Goal: Communication & Community: Share content

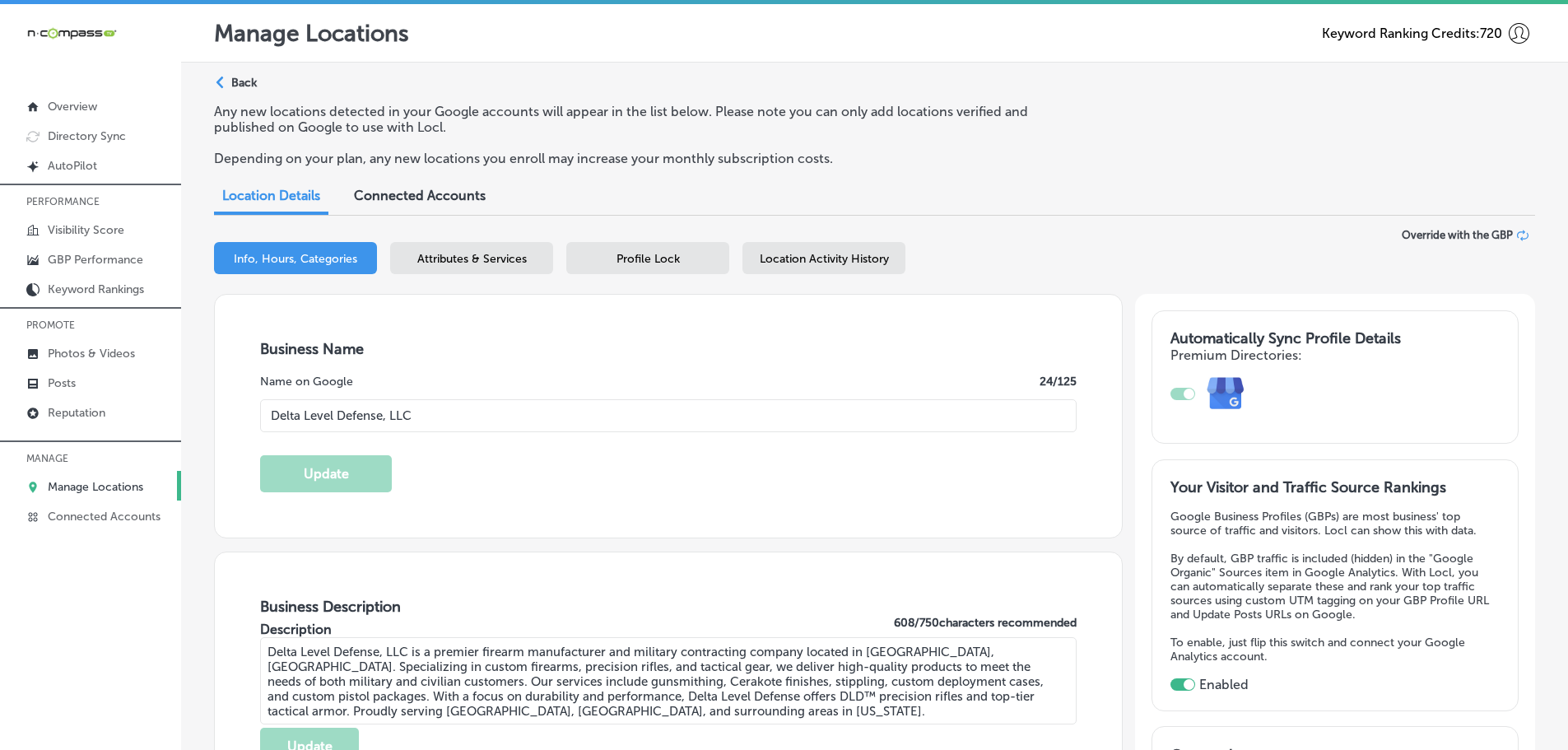
select select "US"
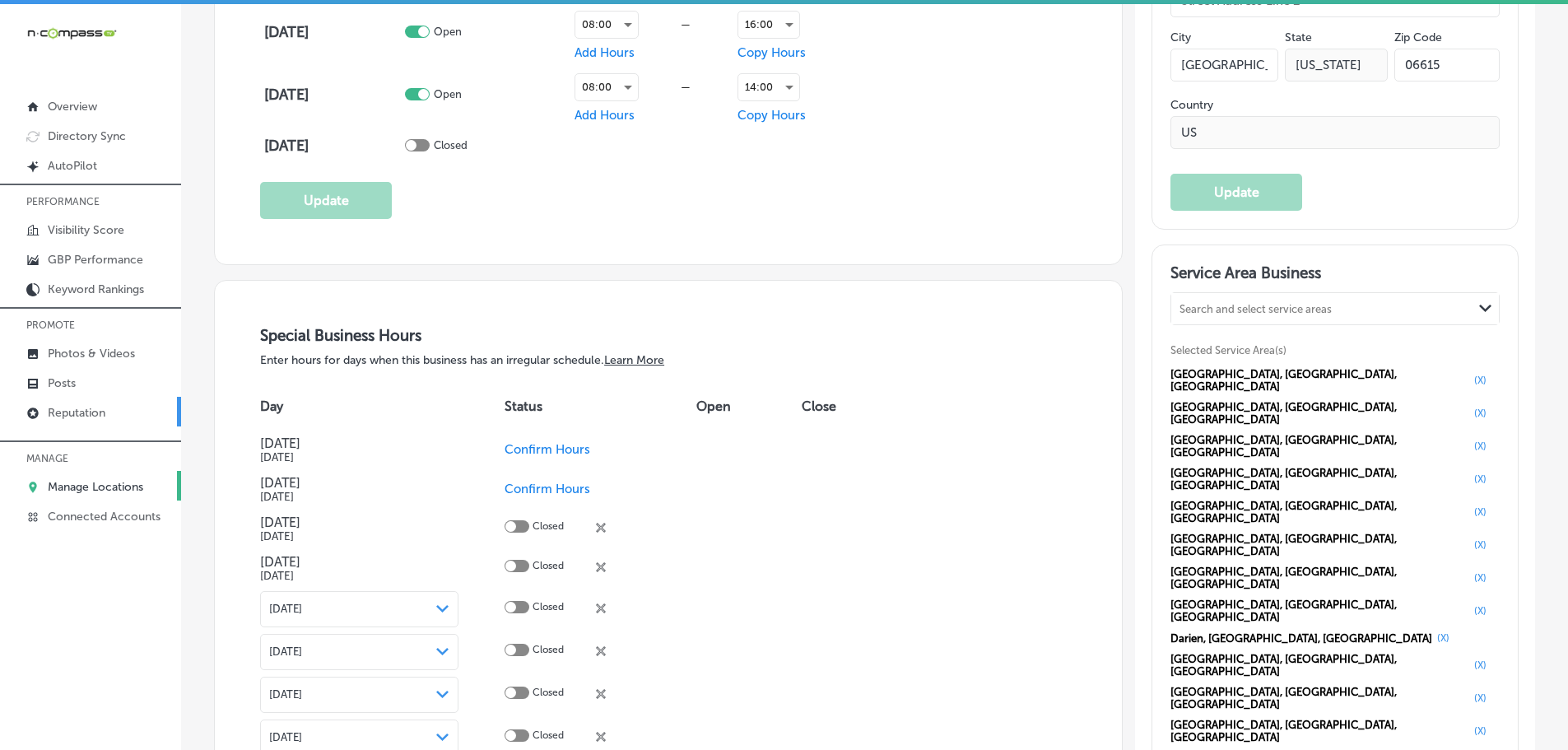
click at [60, 415] on p "Reputation" at bounding box center [76, 412] width 58 height 14
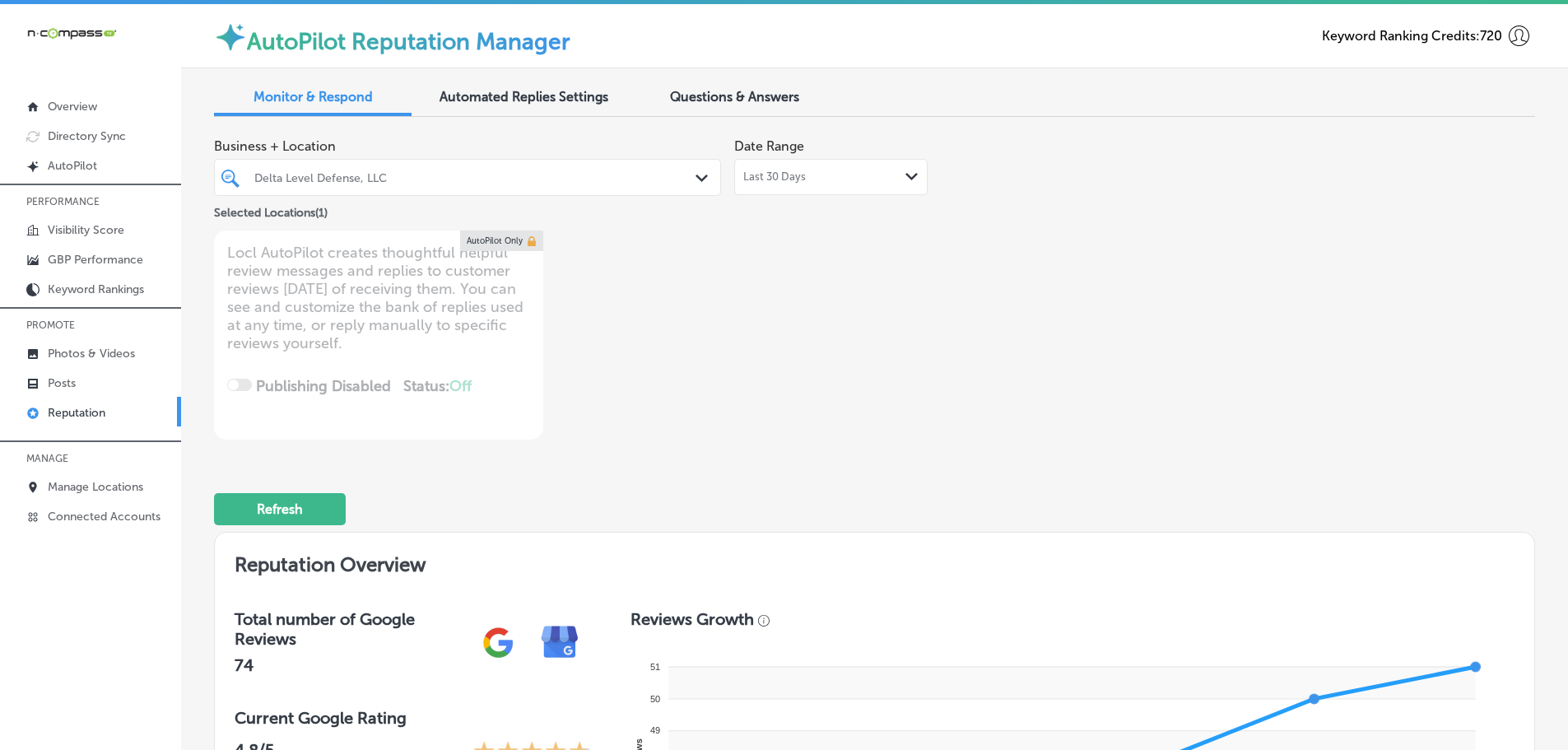
click at [697, 171] on div "Path Created with Sketch." at bounding box center [704, 178] width 18 height 18
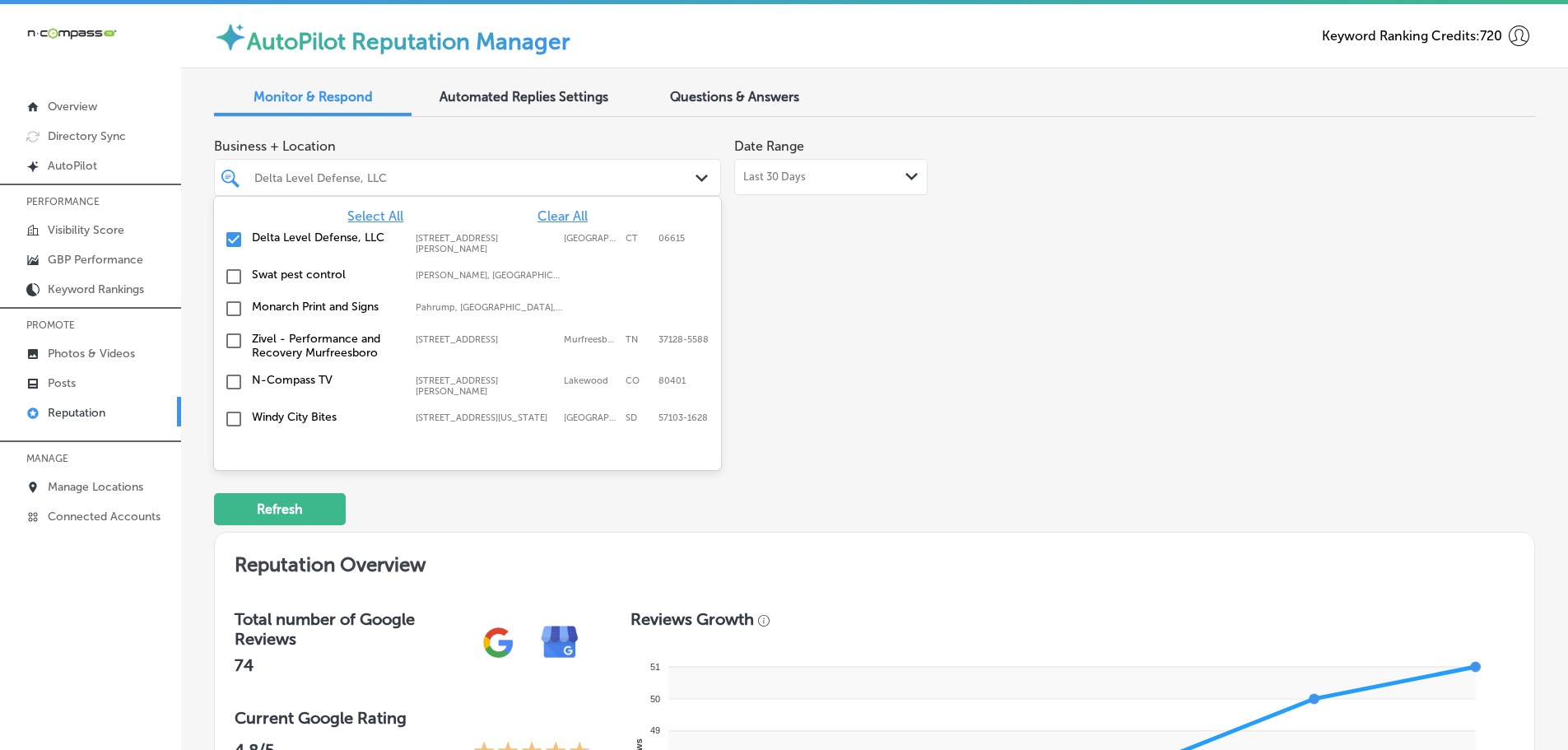
click at [387, 217] on span "Select All" at bounding box center [374, 216] width 56 height 15
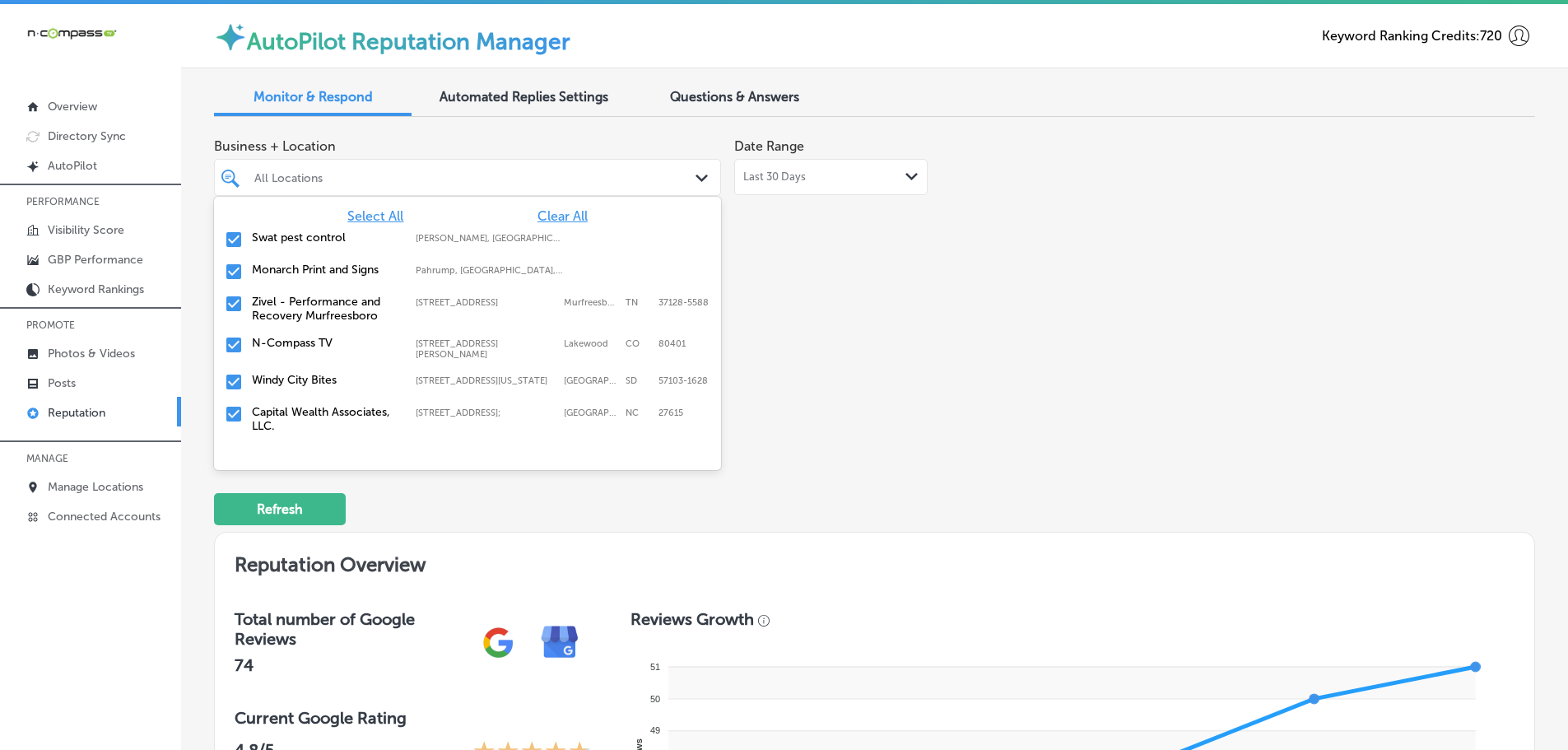
click at [898, 287] on div "Business + Location option focused, 3 of 147. 147 results available. Use Up and…" at bounding box center [611, 284] width 793 height 310
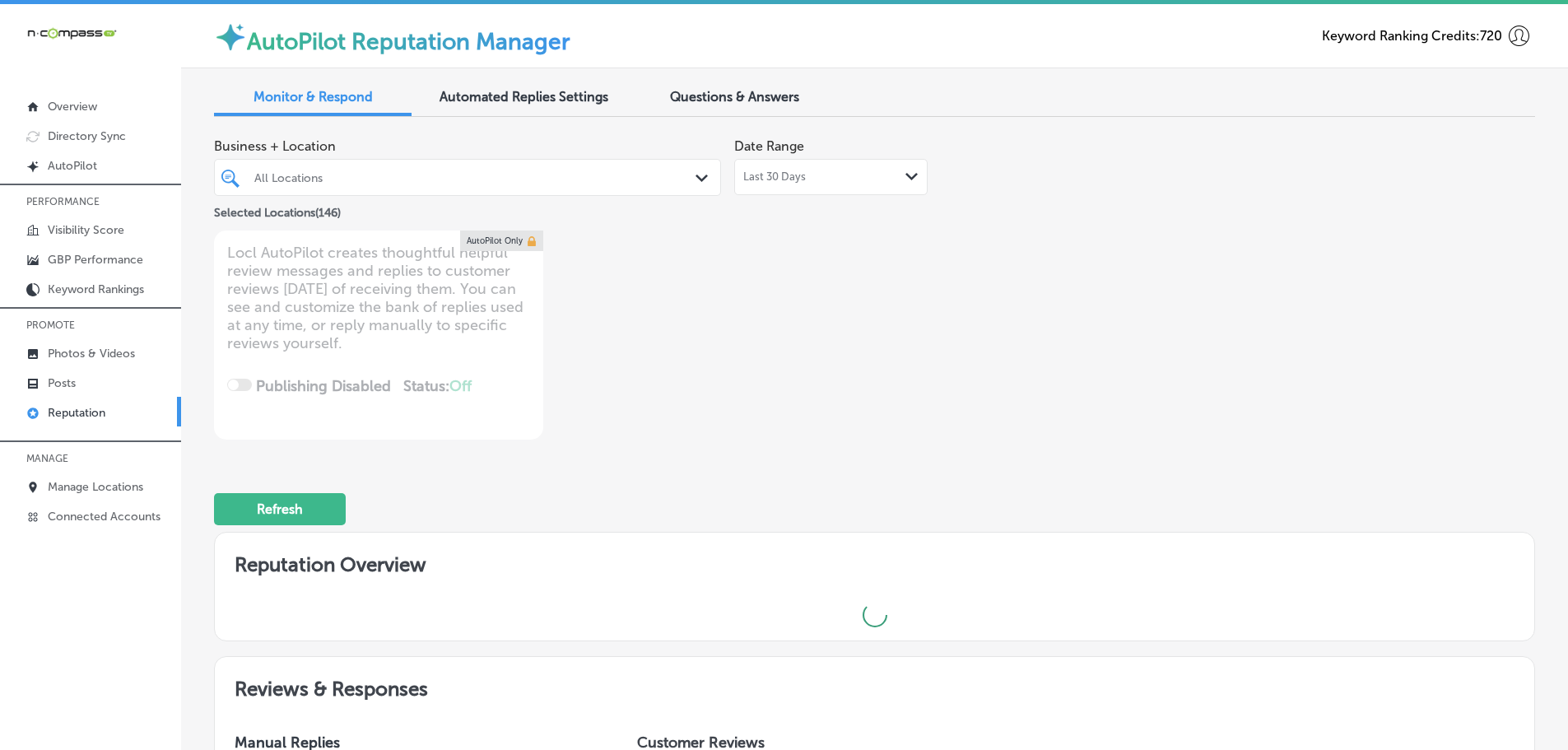
click at [912, 172] on div "Path Created with Sketch." at bounding box center [912, 177] width 13 height 13
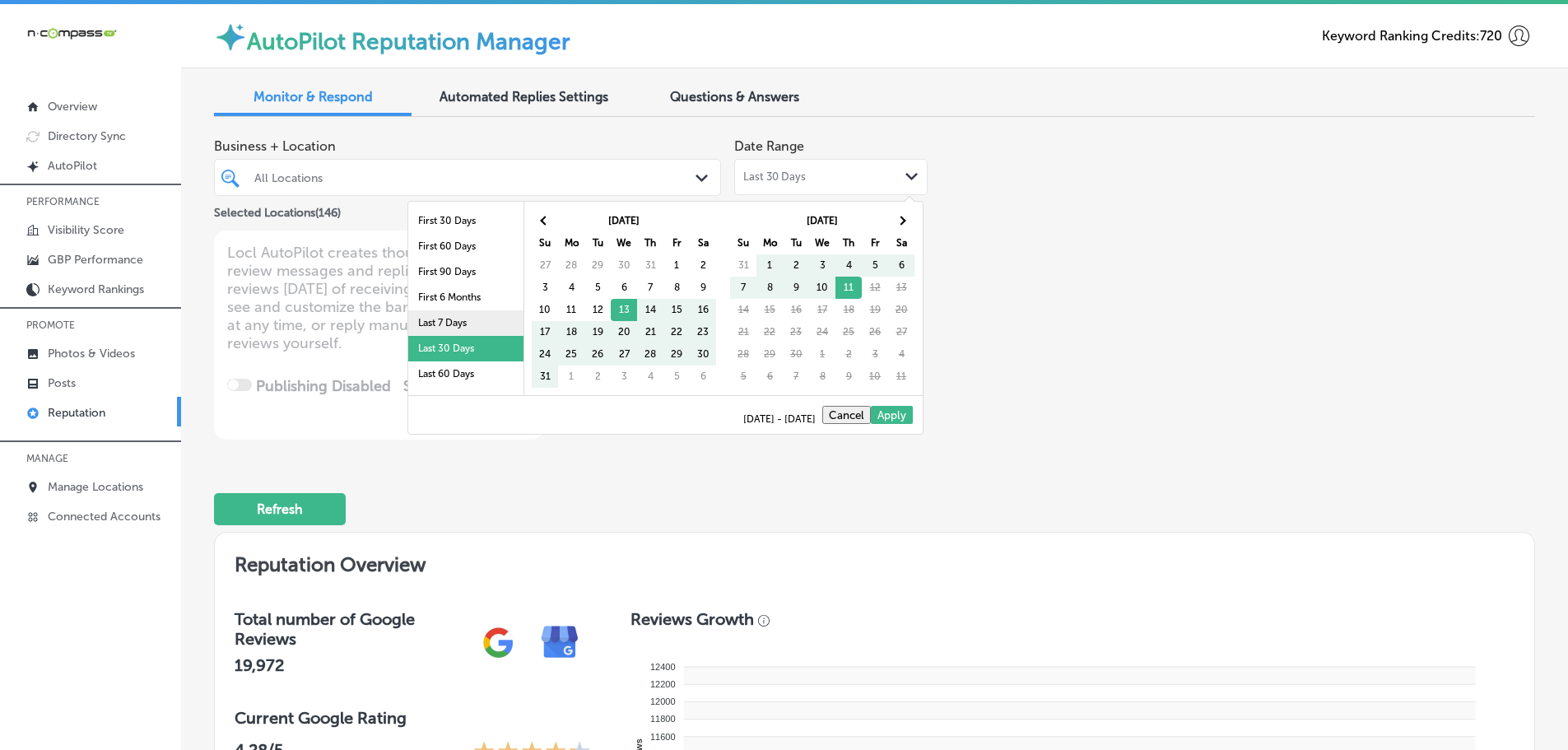
click at [438, 320] on li "Last 7 Days" at bounding box center [466, 322] width 116 height 26
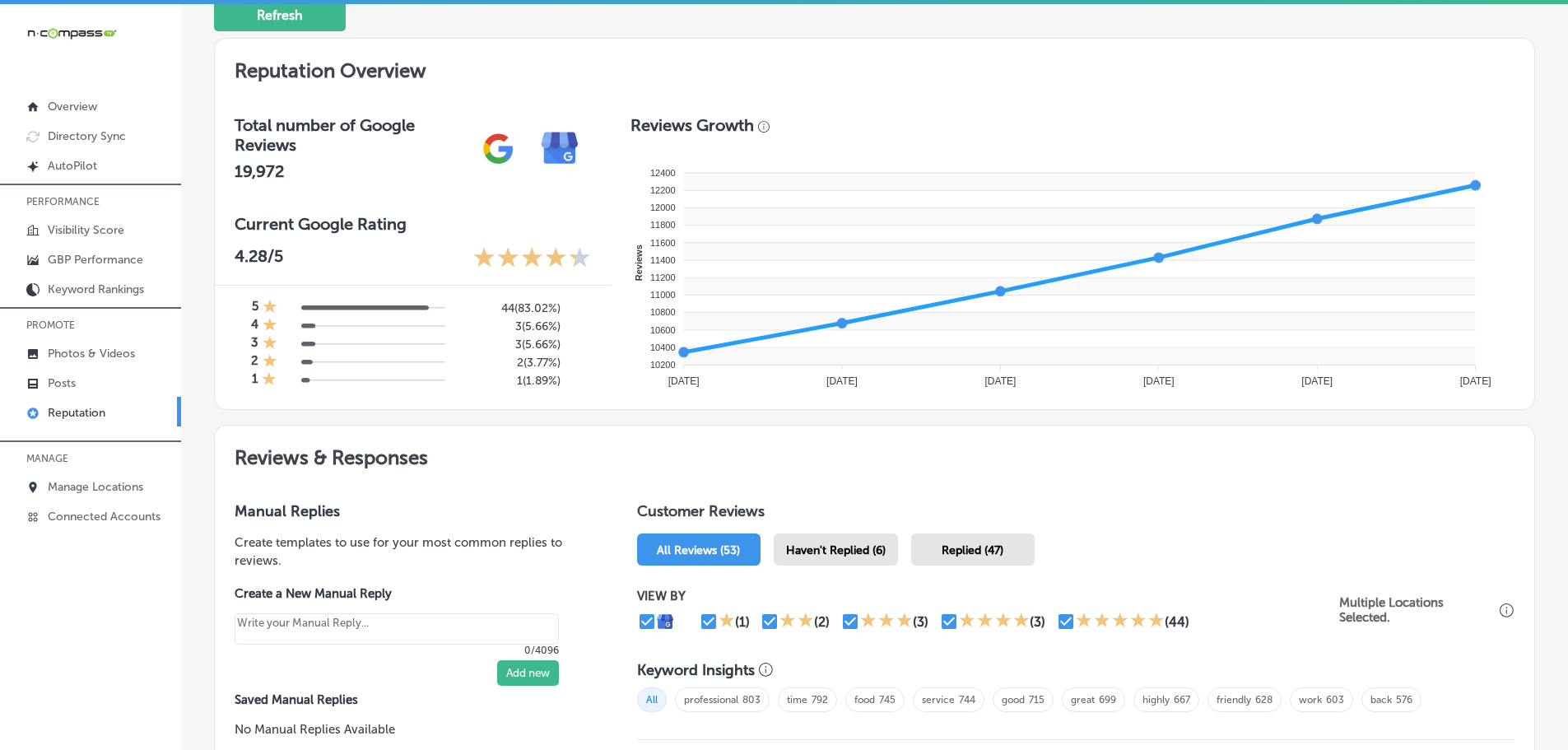
scroll to position [741, 0]
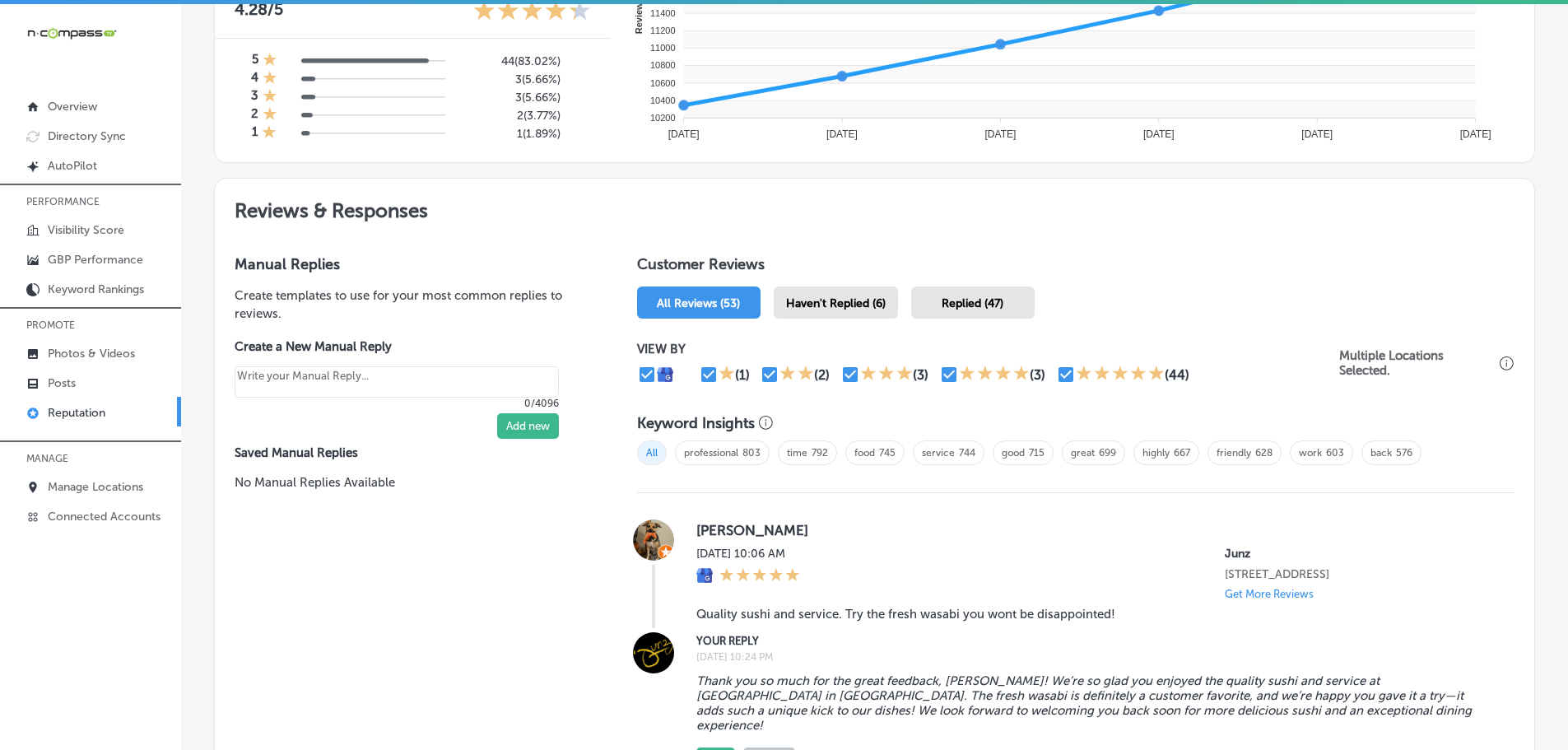
click at [839, 299] on span "Haven't Replied (6)" at bounding box center [835, 303] width 100 height 14
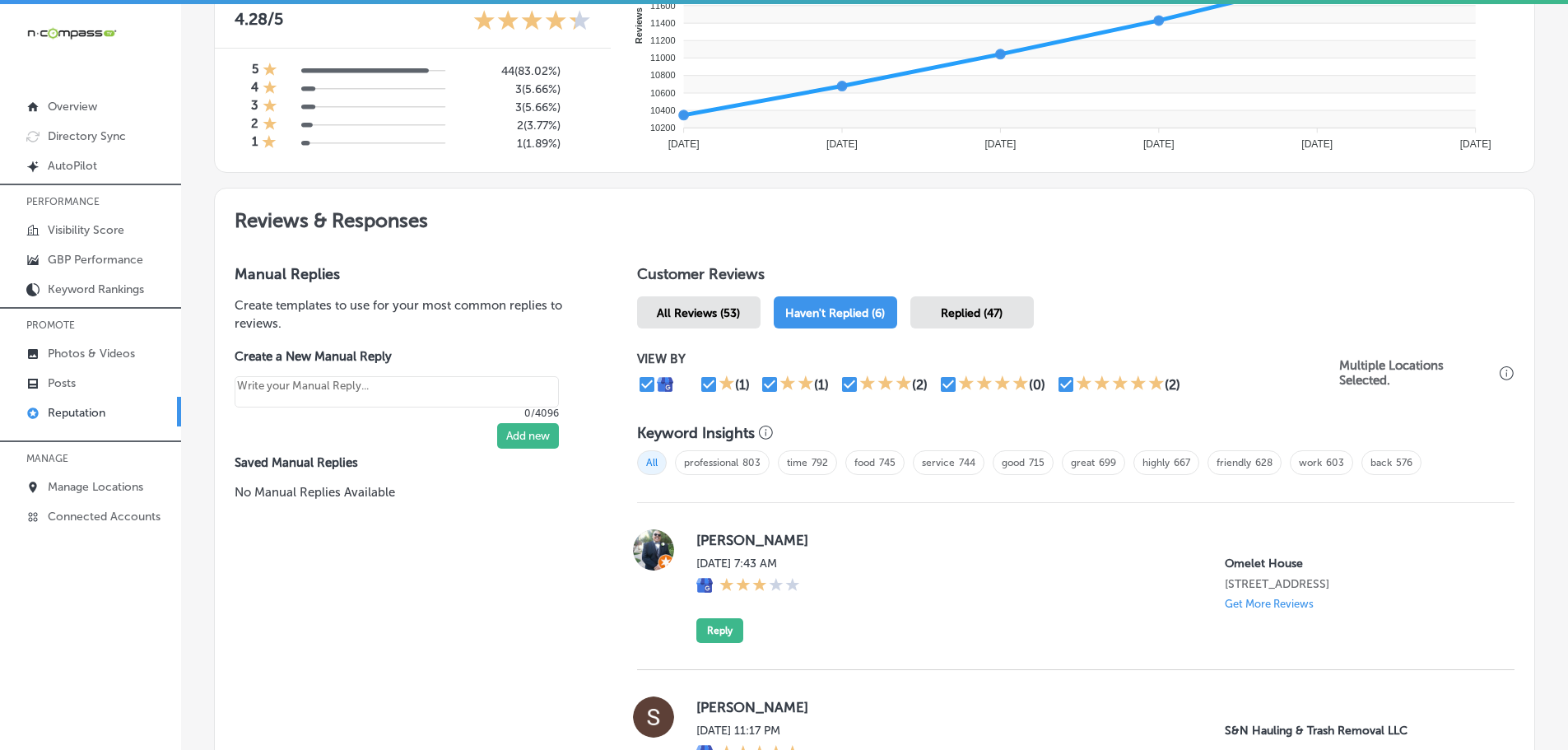
scroll to position [741, 0]
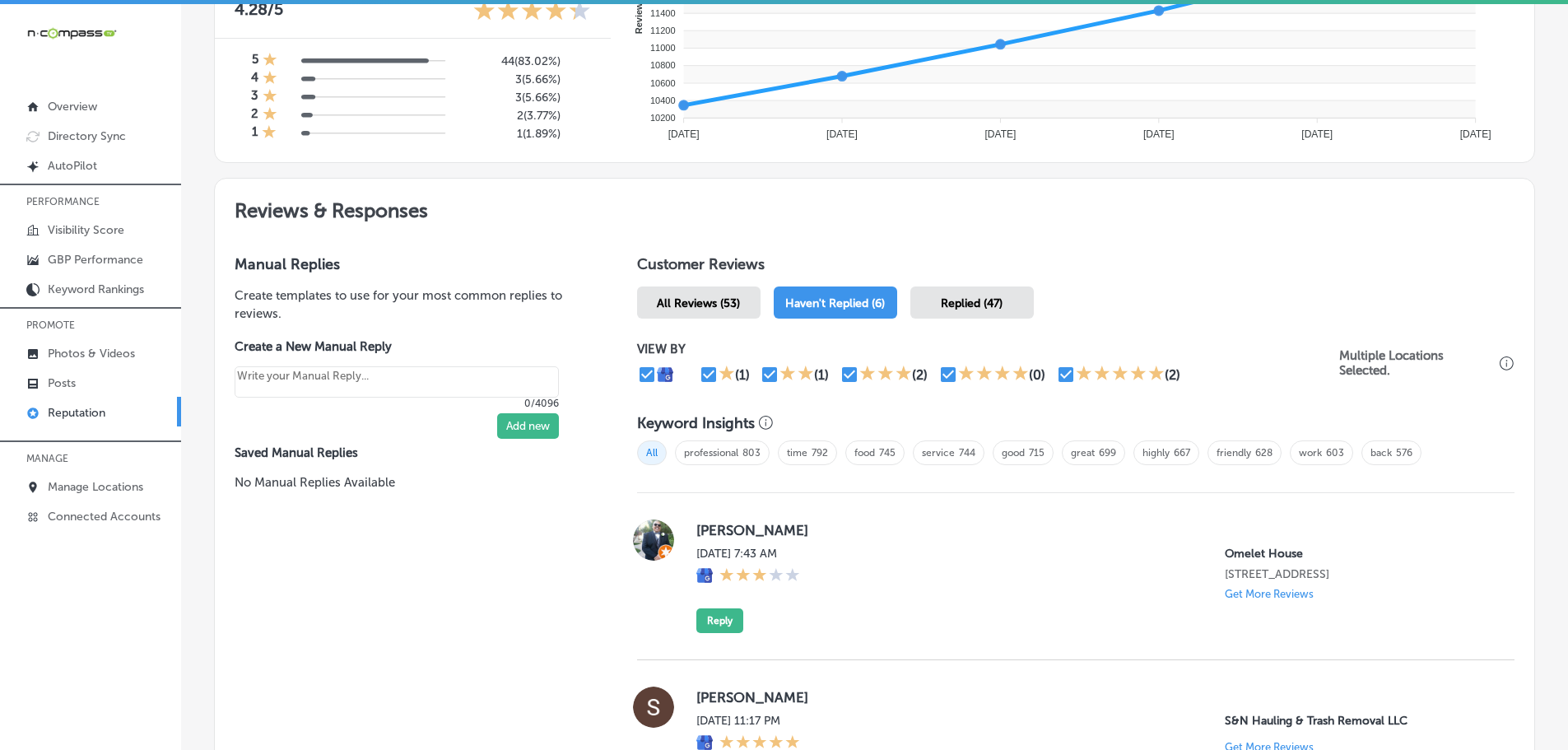
click at [684, 310] on span "All Reviews (53)" at bounding box center [699, 303] width 83 height 14
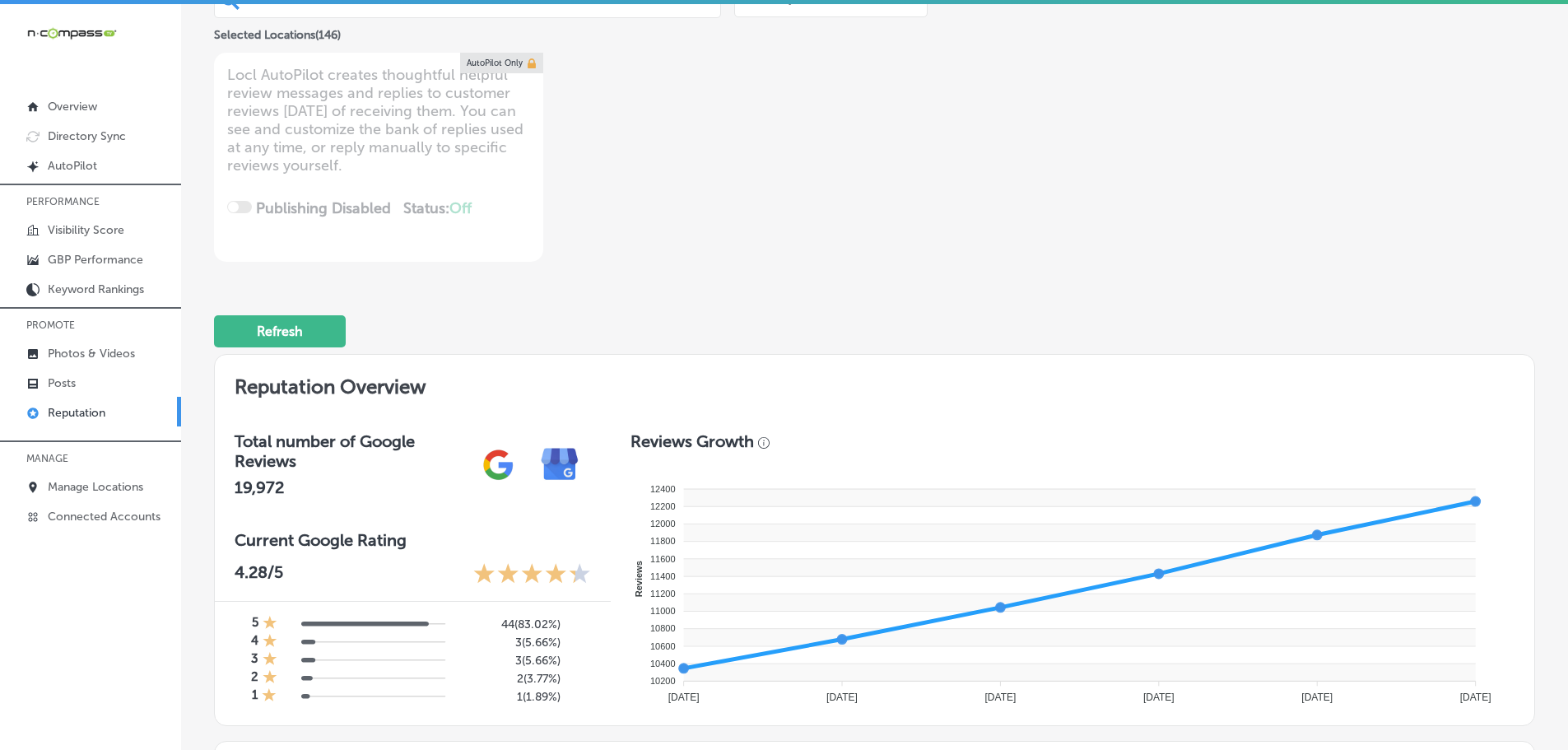
scroll to position [494, 0]
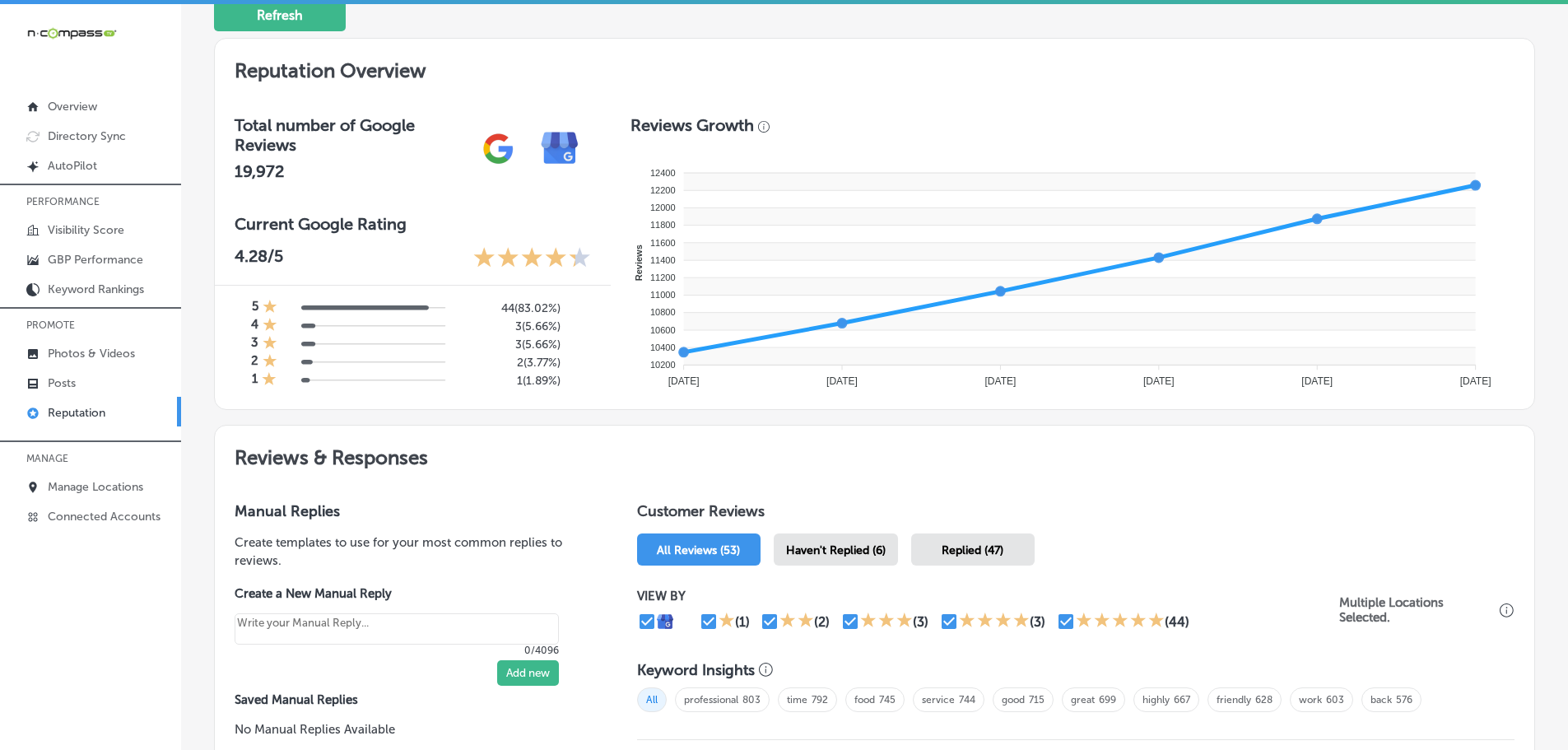
click at [848, 554] on span "Haven't Replied (6)" at bounding box center [835, 550] width 100 height 14
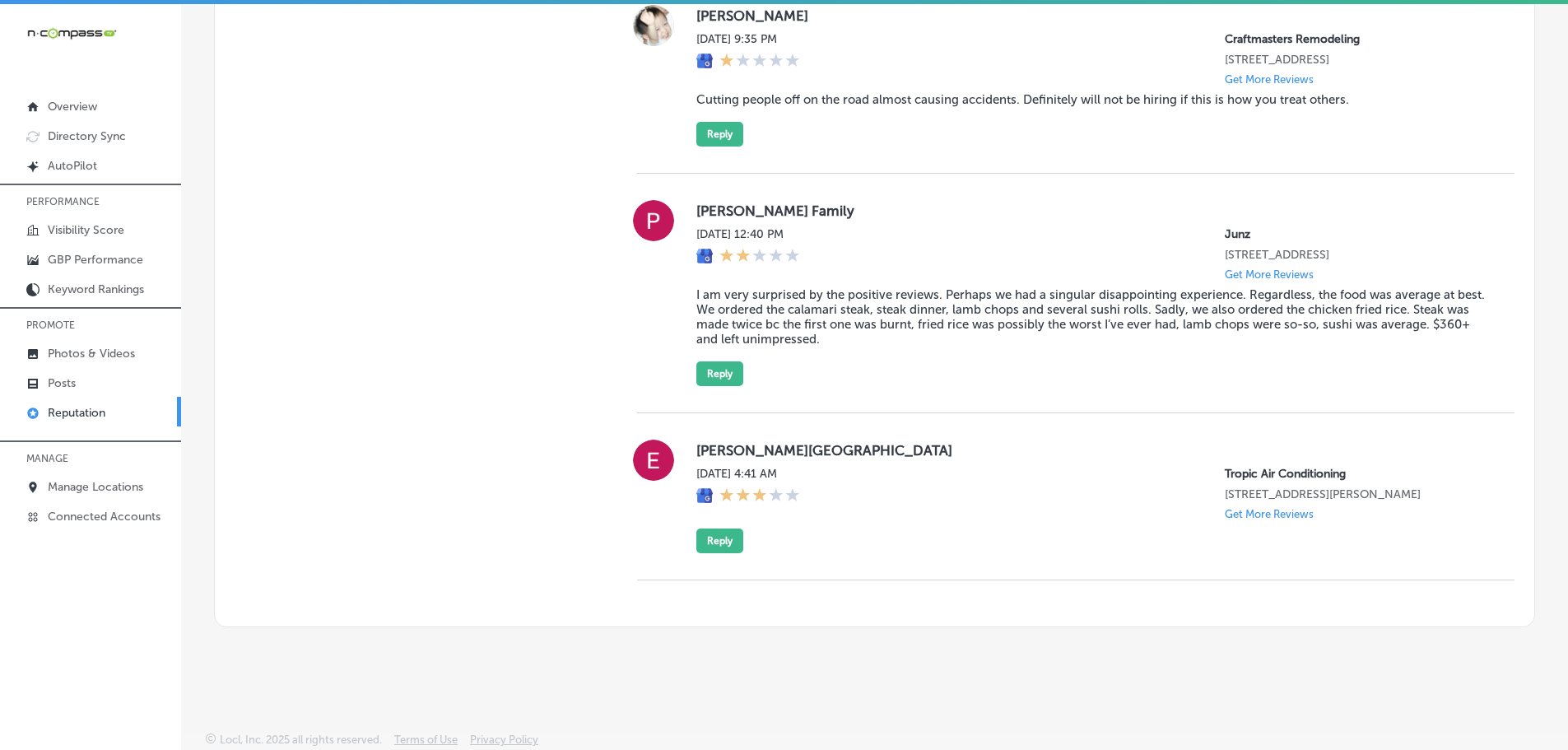
scroll to position [1842, 0]
click at [717, 363] on button "Reply" at bounding box center [720, 374] width 46 height 25
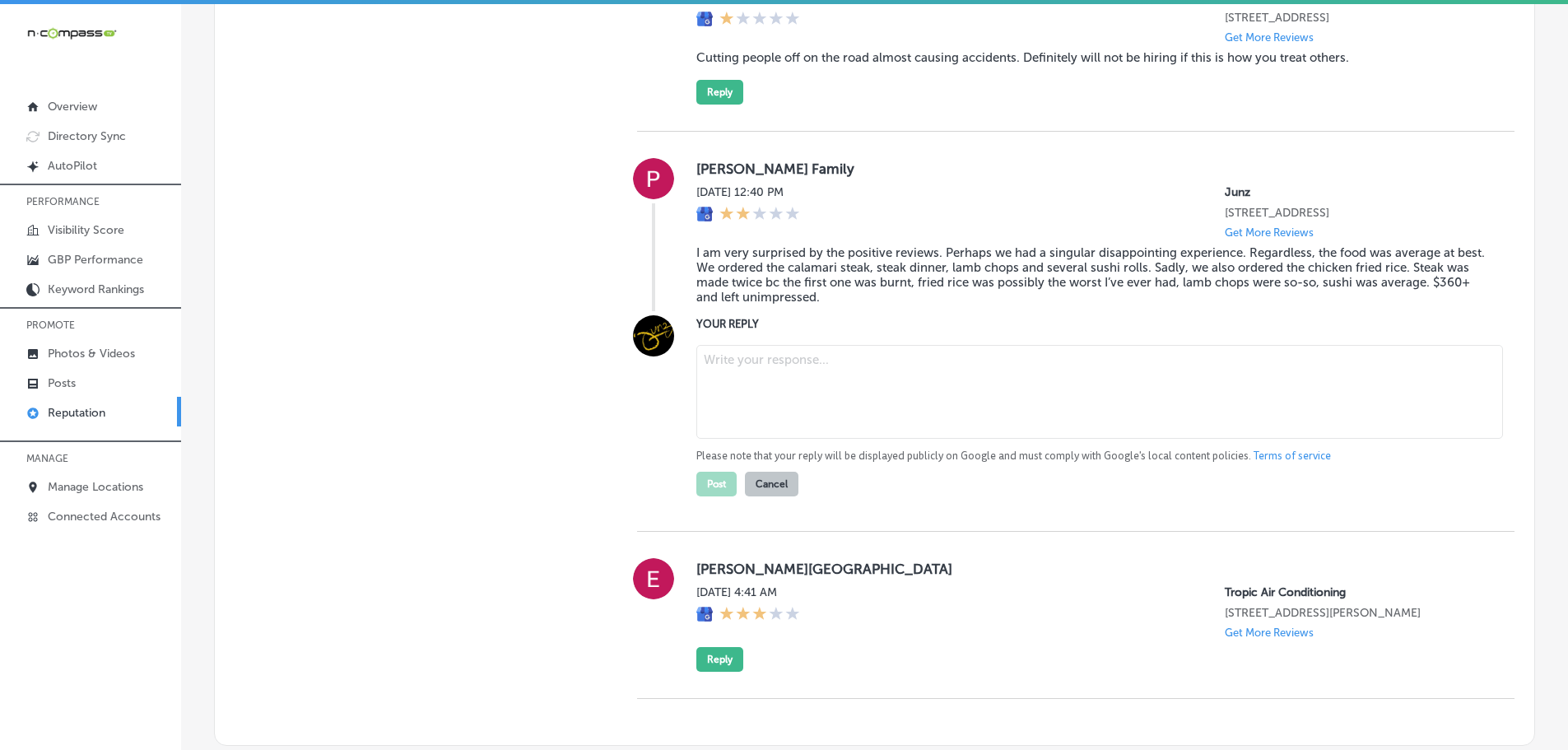
click at [773, 412] on textarea at bounding box center [1100, 392] width 807 height 94
type textarea "x"
paste textarea "We sincerely apologize that your experience at [GEOGRAPHIC_DATA] did not meet y…"
type textarea "We sincerely apologize that your experience at [GEOGRAPHIC_DATA] did not meet y…"
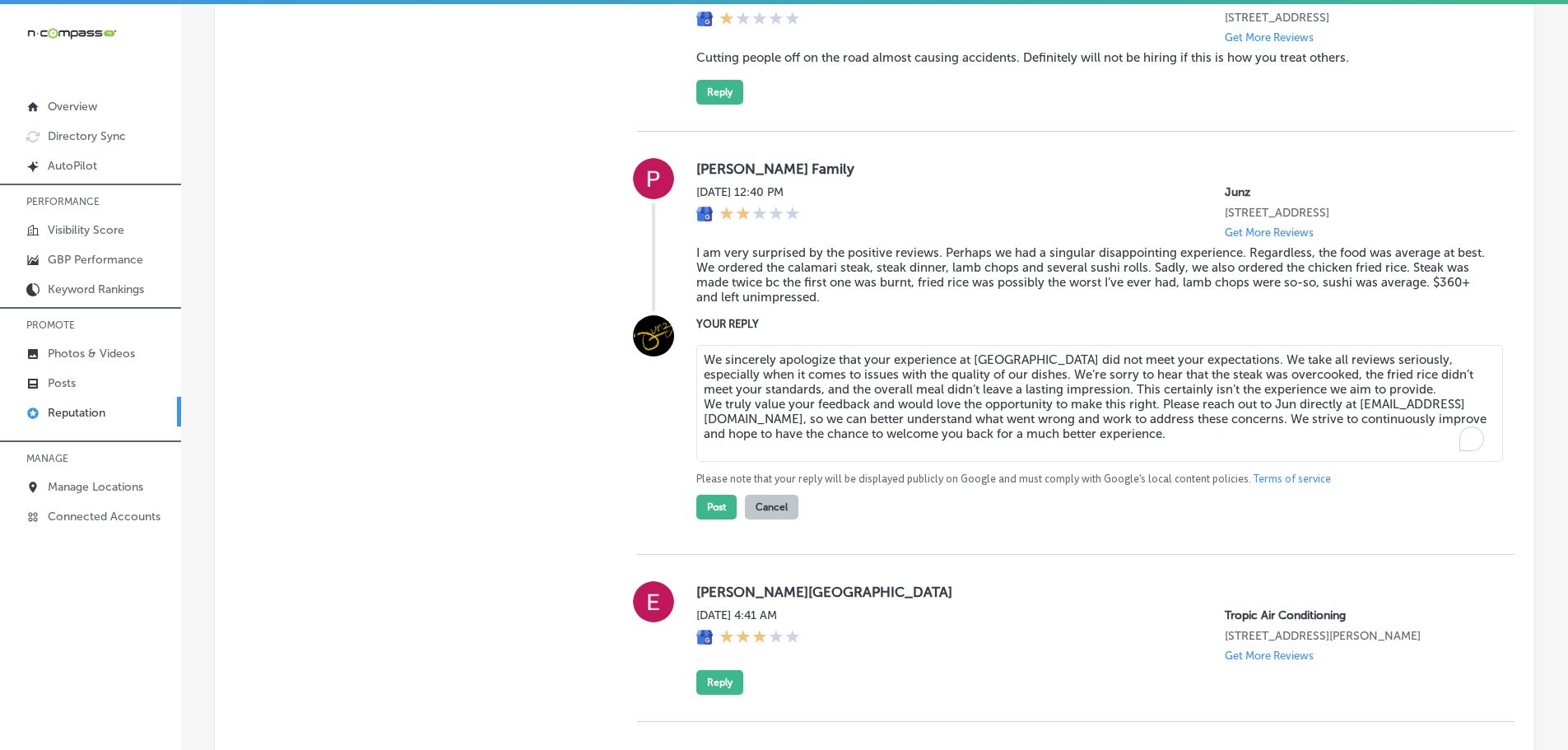
type textarea "x"
click at [703, 445] on textarea "We sincerely apologize that your experience at [GEOGRAPHIC_DATA] did not meet y…" at bounding box center [1100, 403] width 807 height 117
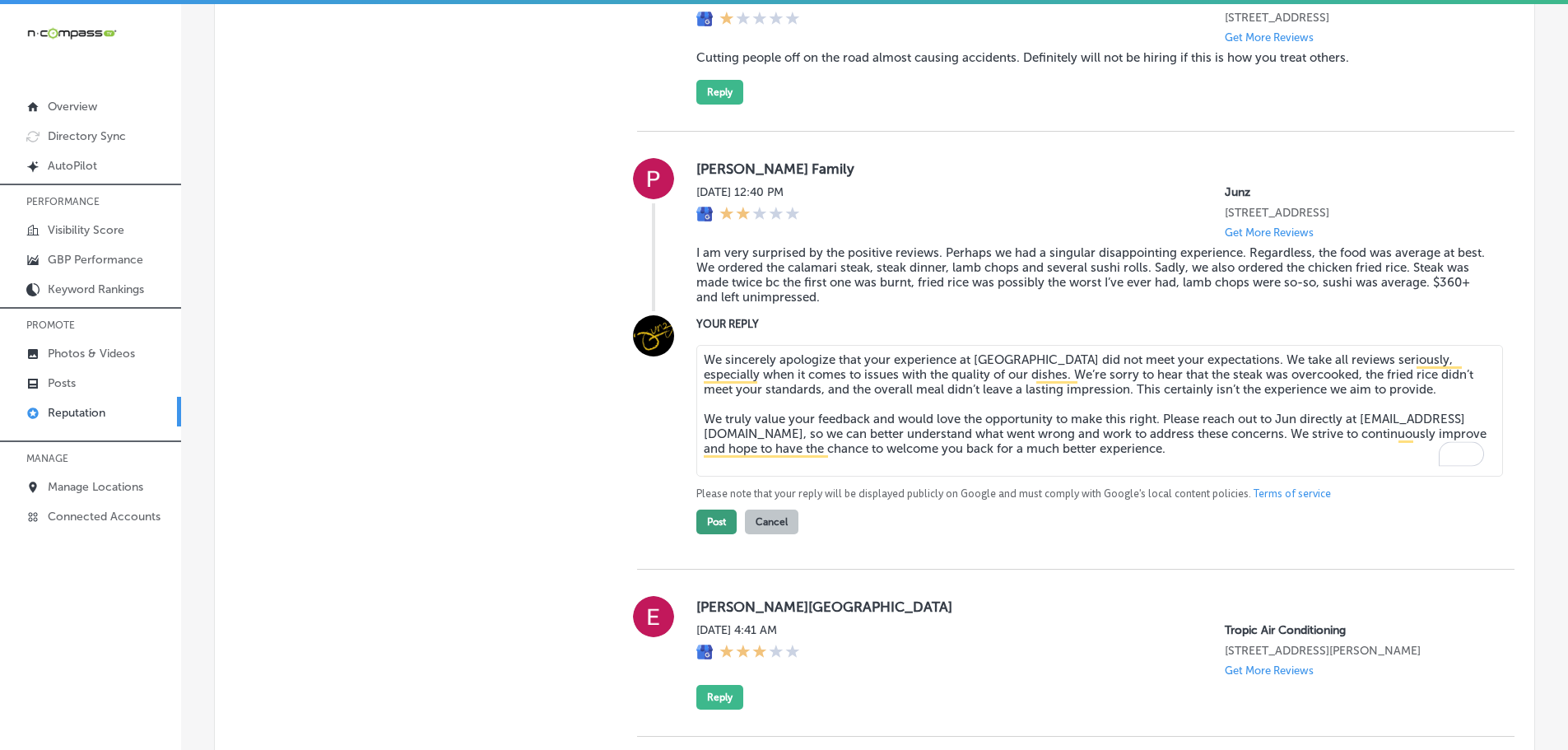
type textarea "We sincerely apologize that your experience at [GEOGRAPHIC_DATA] did not meet y…"
click at [719, 535] on button "Post" at bounding box center [717, 522] width 41 height 25
type textarea "x"
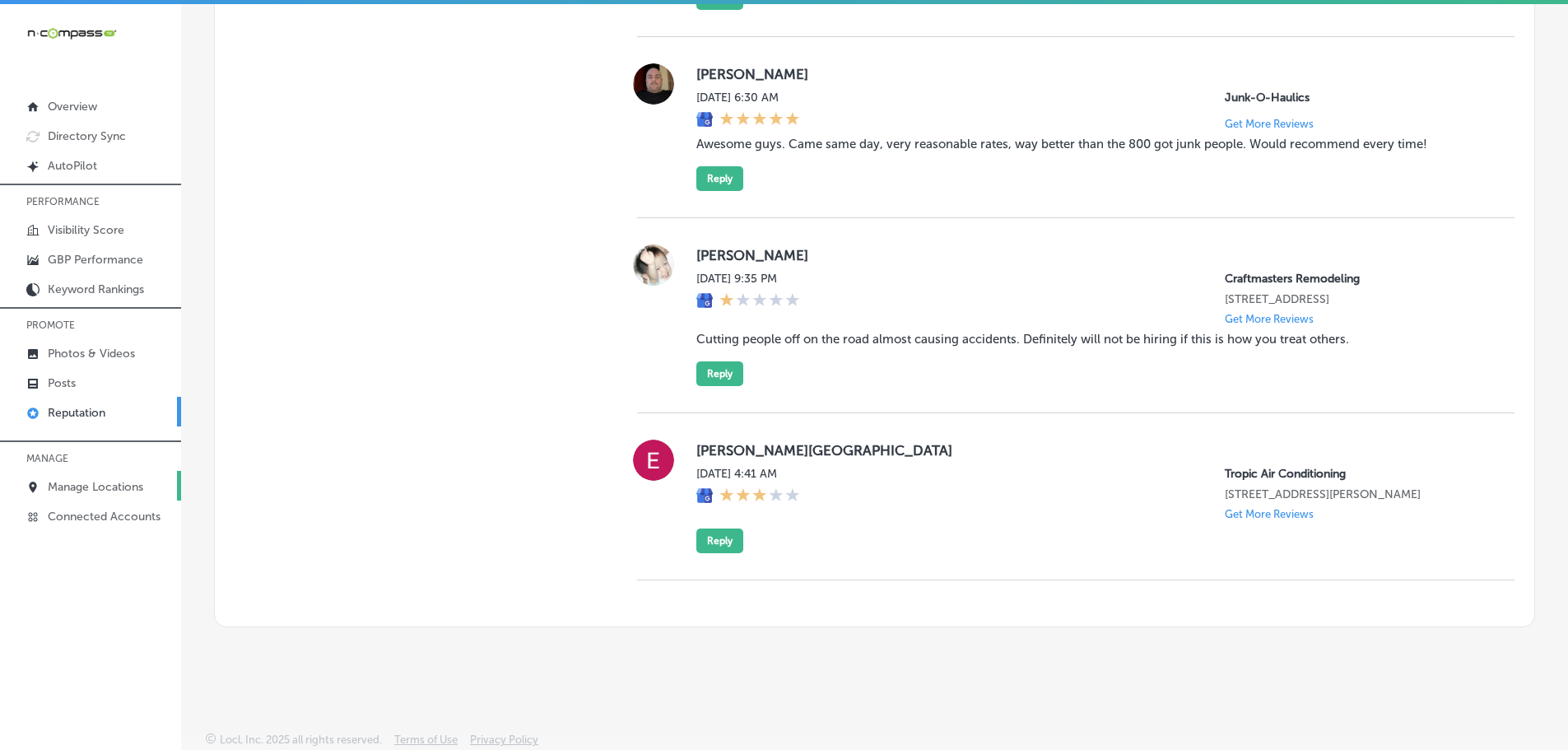
click at [82, 483] on p "Manage Locations" at bounding box center [95, 486] width 96 height 14
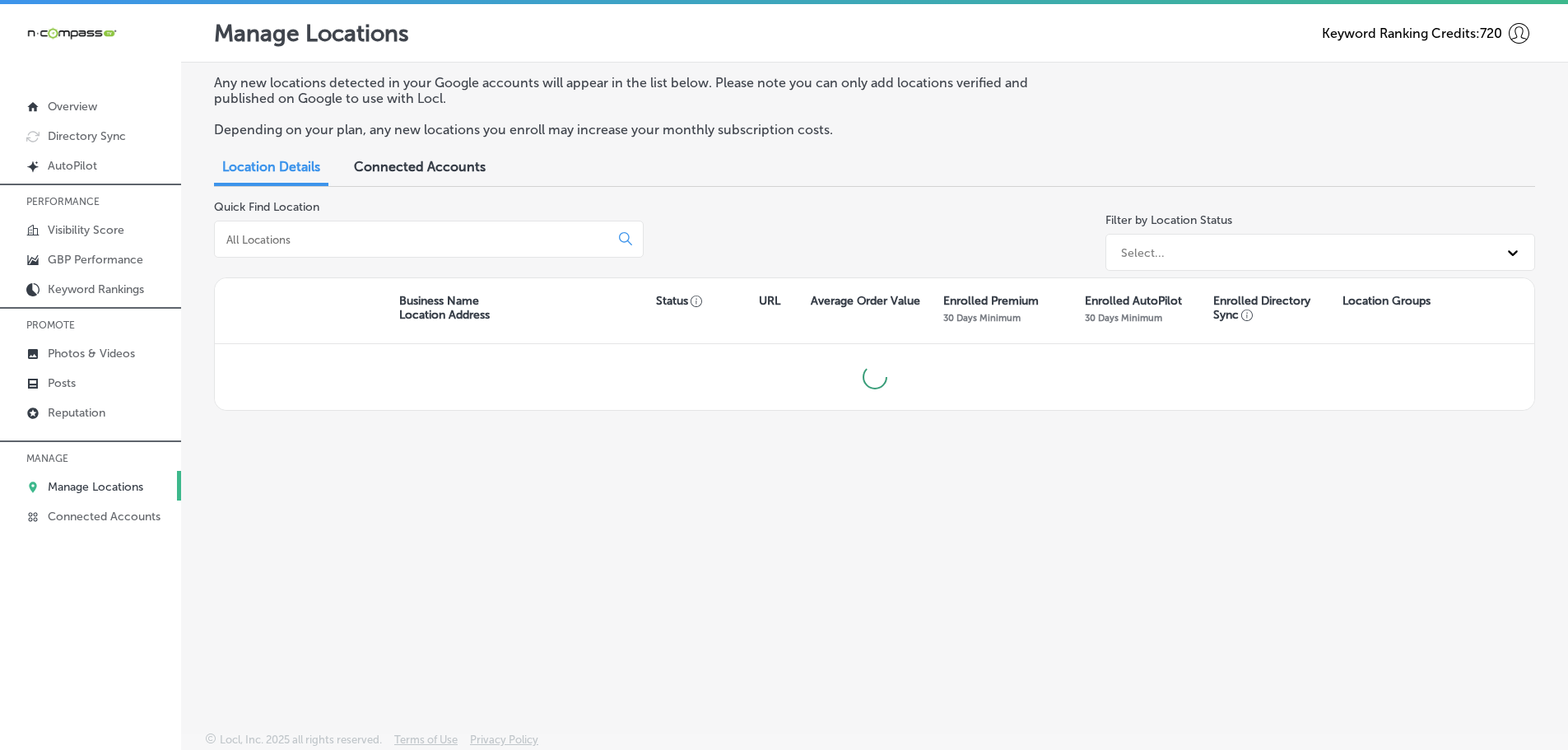
click at [385, 238] on input at bounding box center [415, 240] width 381 height 15
click at [247, 242] on input "love [PERSON_NAME]" at bounding box center [415, 240] width 381 height 15
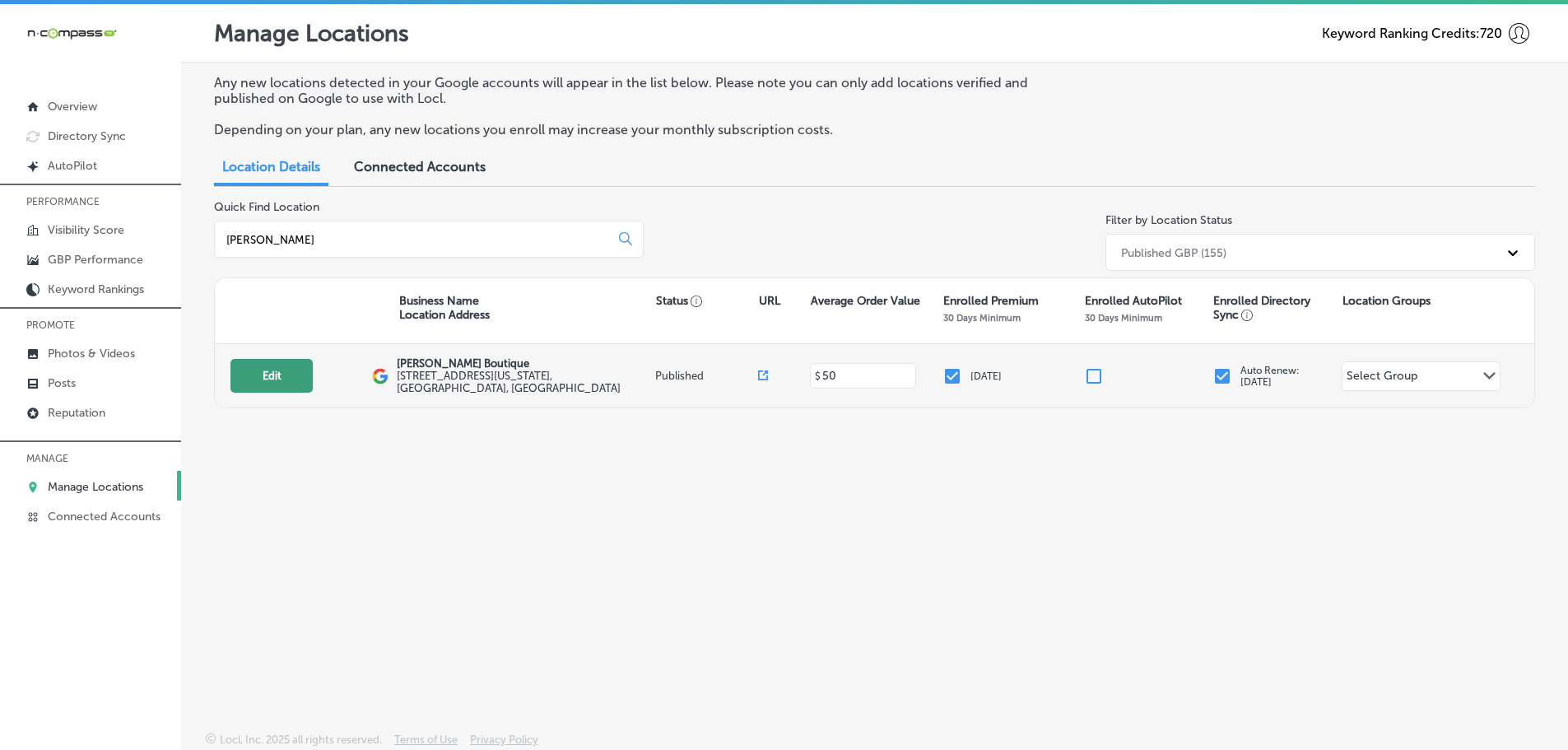
type input "[PERSON_NAME]"
click at [279, 378] on button "Edit" at bounding box center [271, 376] width 82 height 34
select select "US"
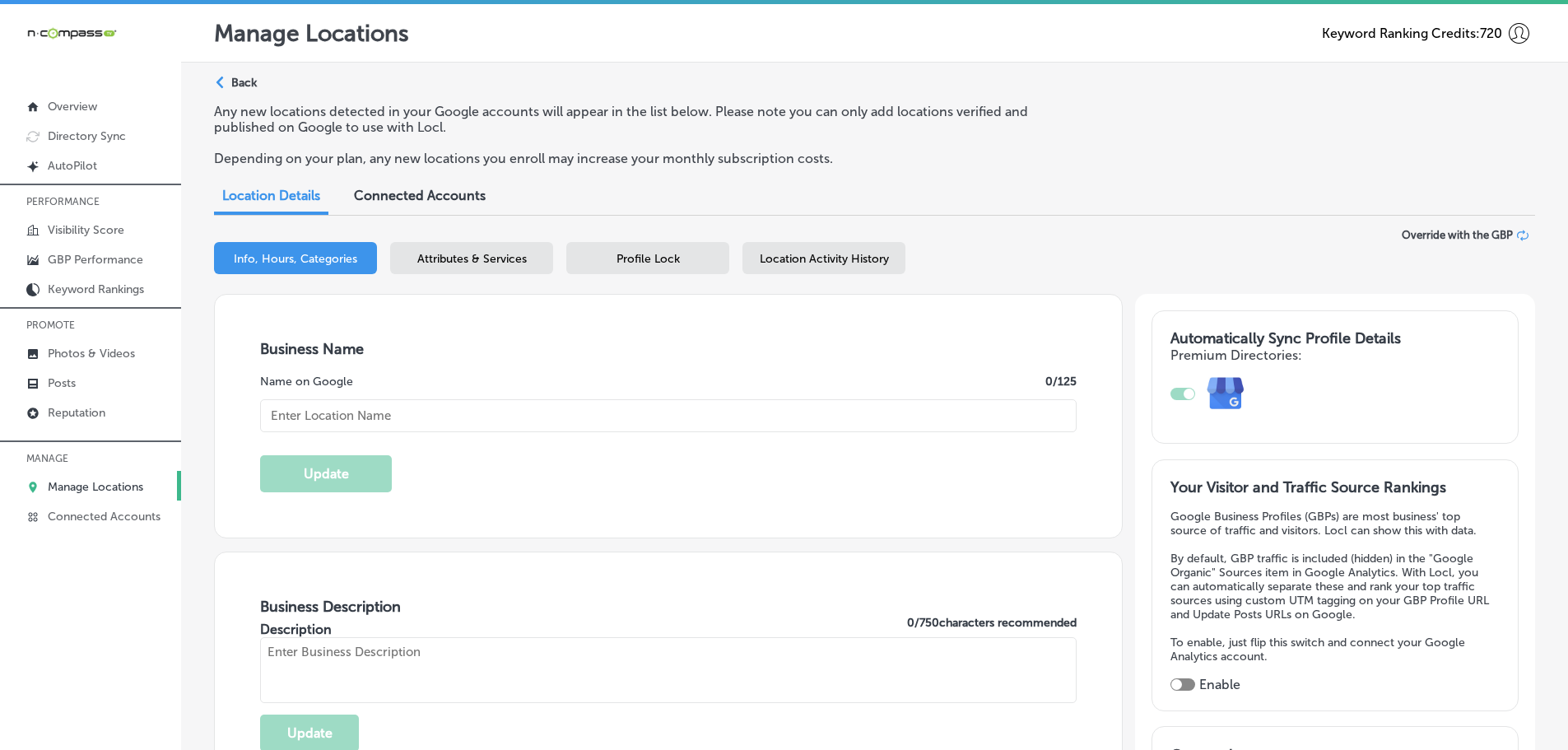
type input "[PERSON_NAME] Boutique"
type input "[STREET_ADDRESS][US_STATE]"
type input "[GEOGRAPHIC_DATA]"
type input "39564"
type input "US"
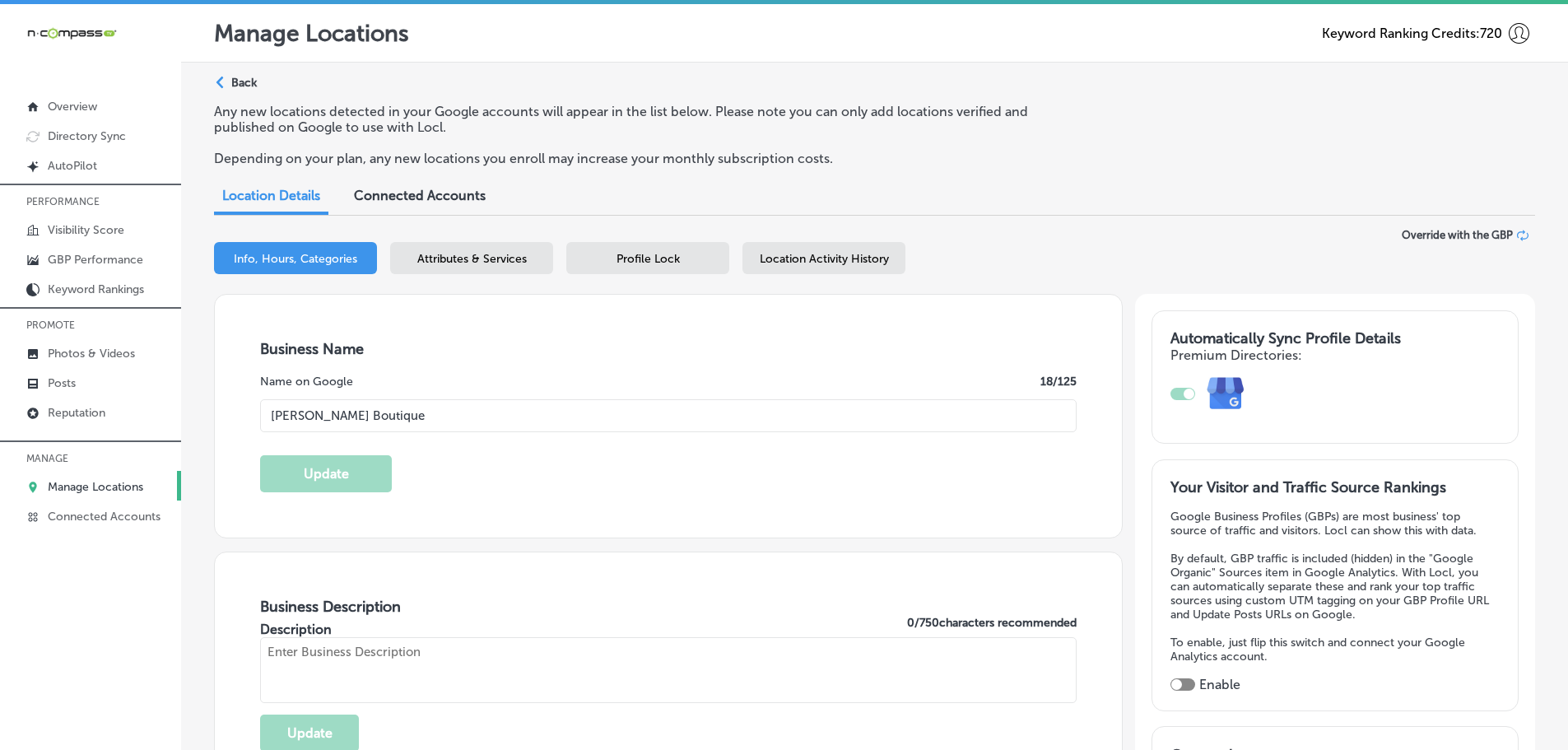
type input "[URL][DOMAIN_NAME]"
checkbox input "true"
type textarea "[PERSON_NAME] Boutique is a charming clothing store located in the heart of Dow…"
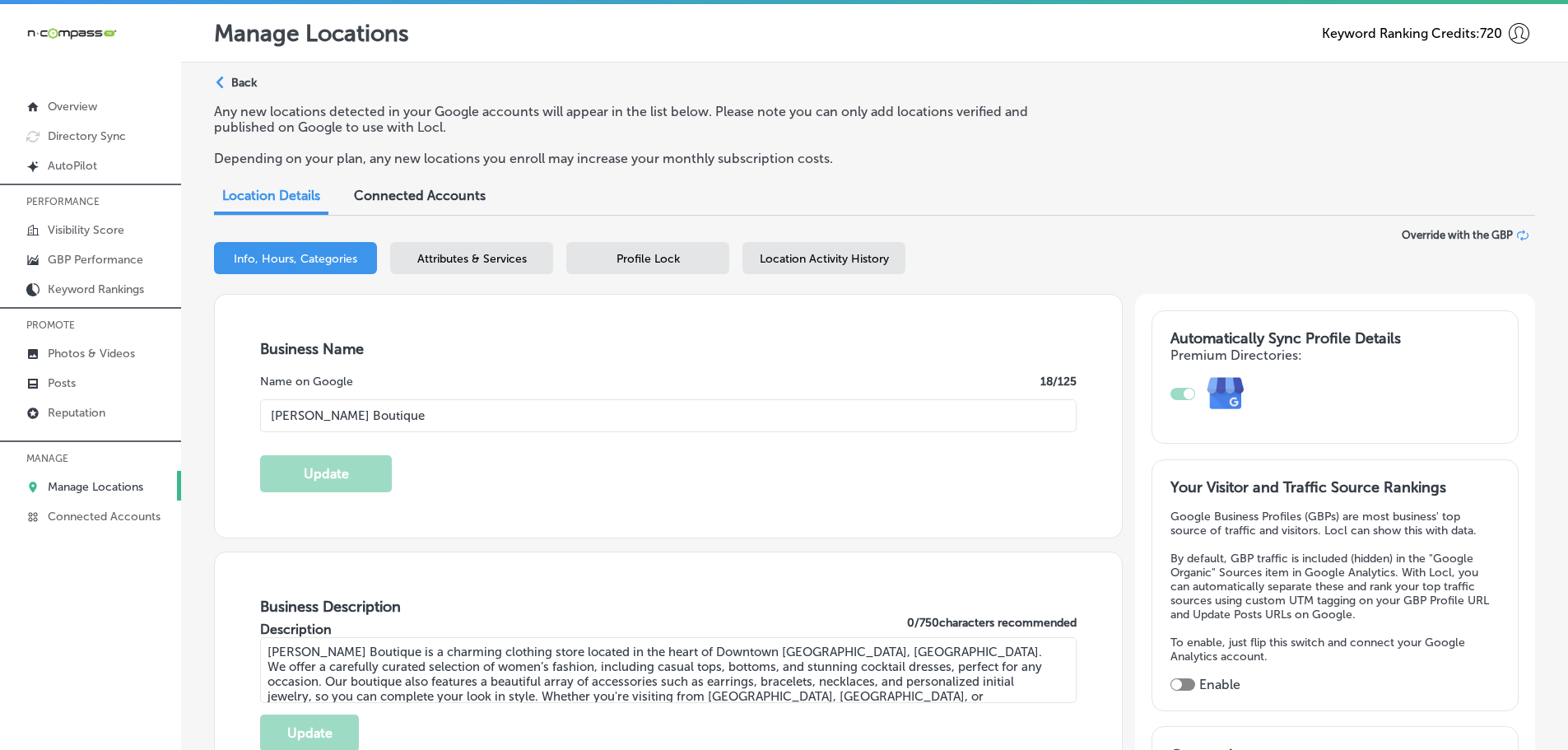
type input "[PHONE_NUMBER]"
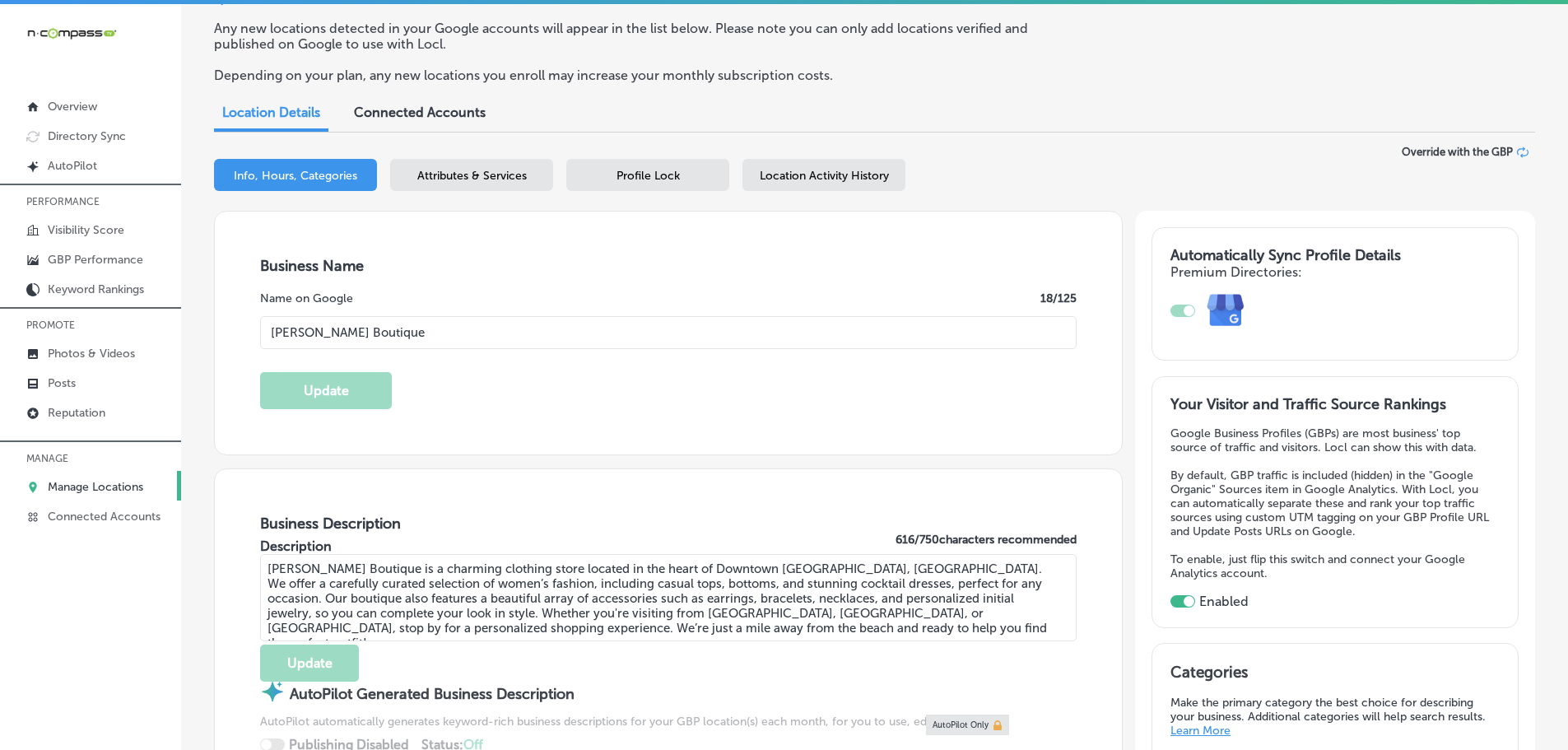
scroll to position [82, 0]
click at [798, 185] on div "Location Activity History" at bounding box center [824, 175] width 163 height 32
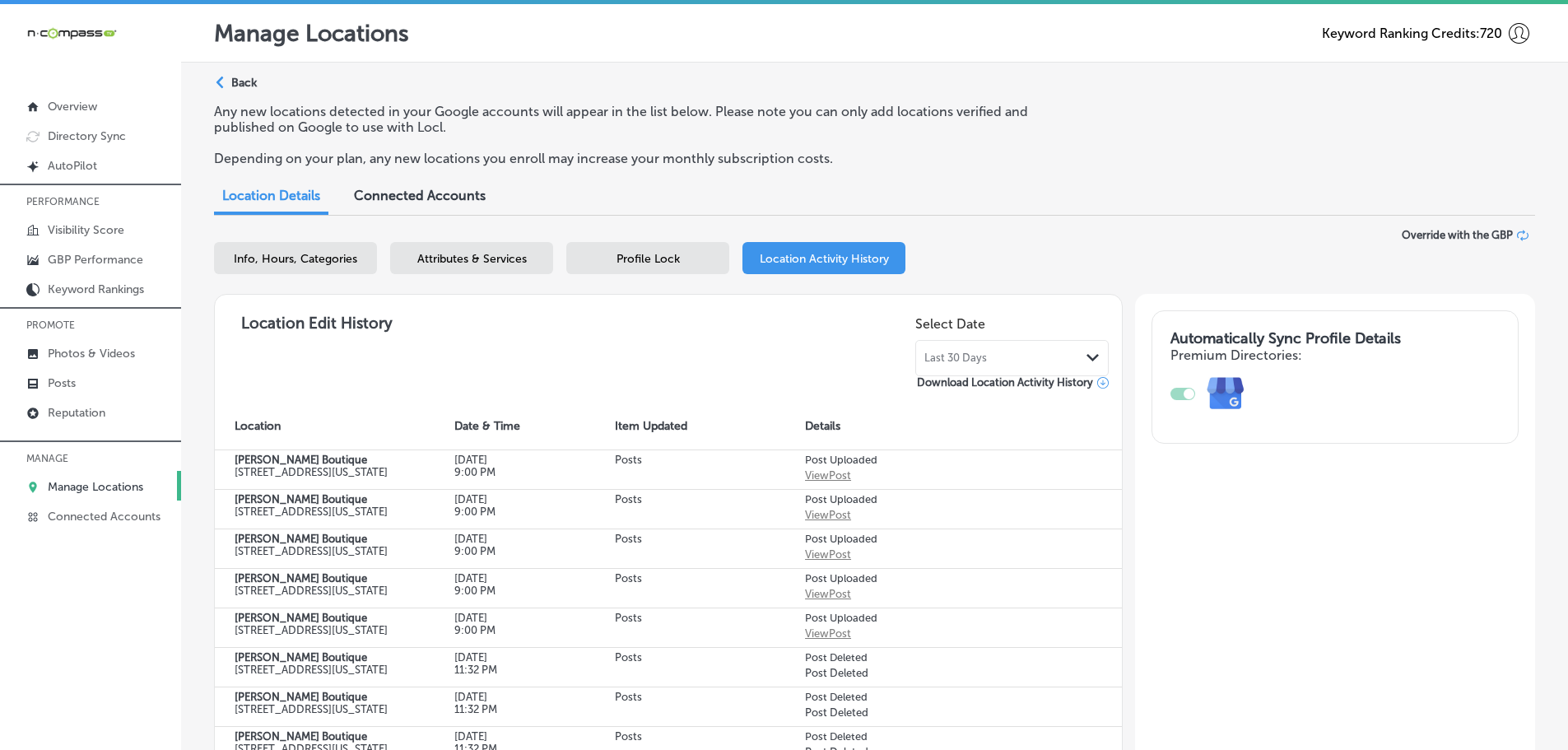
click at [1058, 358] on div "Last 30 Days Path Created with Sketch." at bounding box center [1012, 358] width 175 height 13
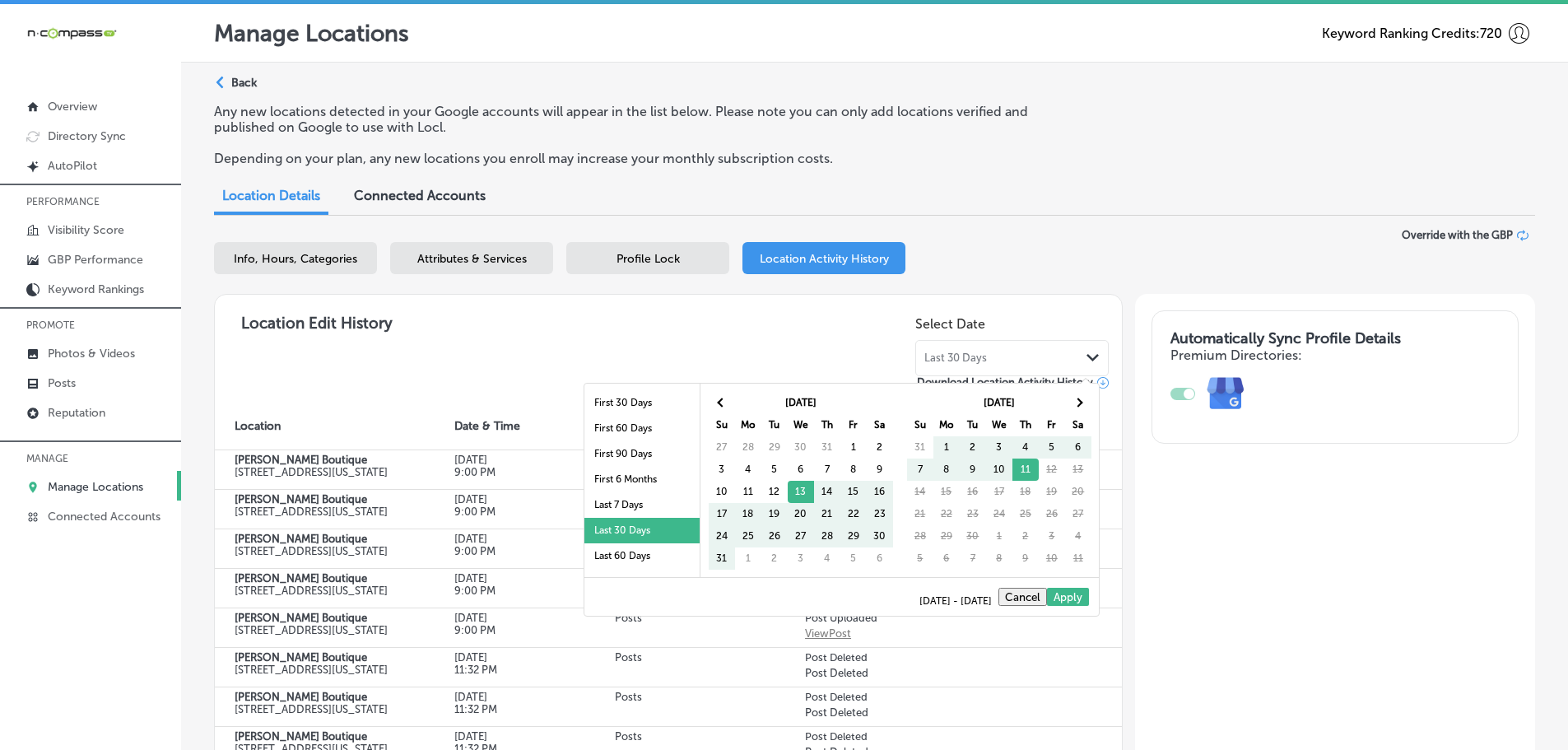
click at [1043, 291] on div "Business + Location [PERSON_NAME] Boutique Path Created with Sketch. Selected L…" at bounding box center [875, 261] width 1322 height 65
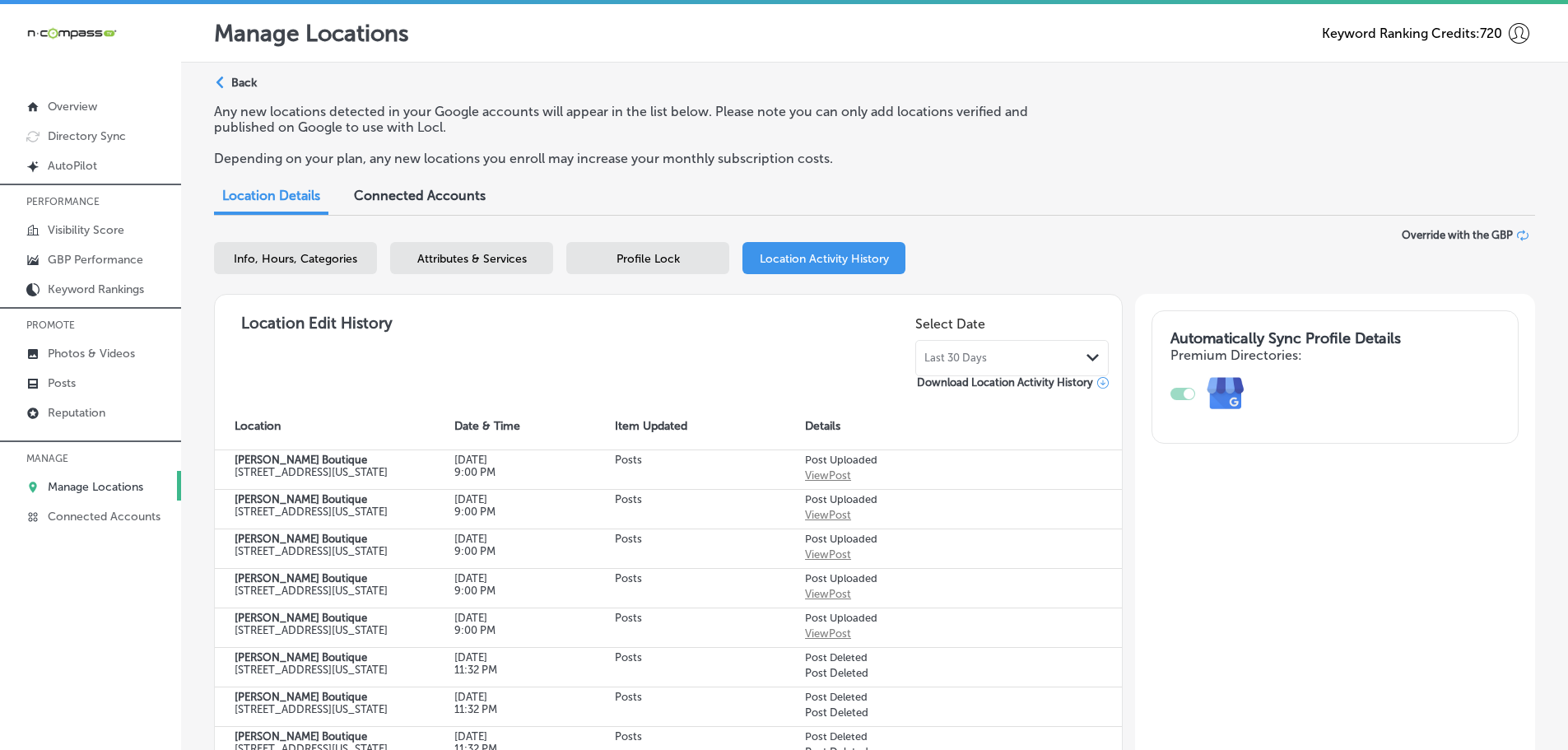
click at [1060, 360] on div "Last 30 Days Path Created with Sketch." at bounding box center [1012, 358] width 175 height 13
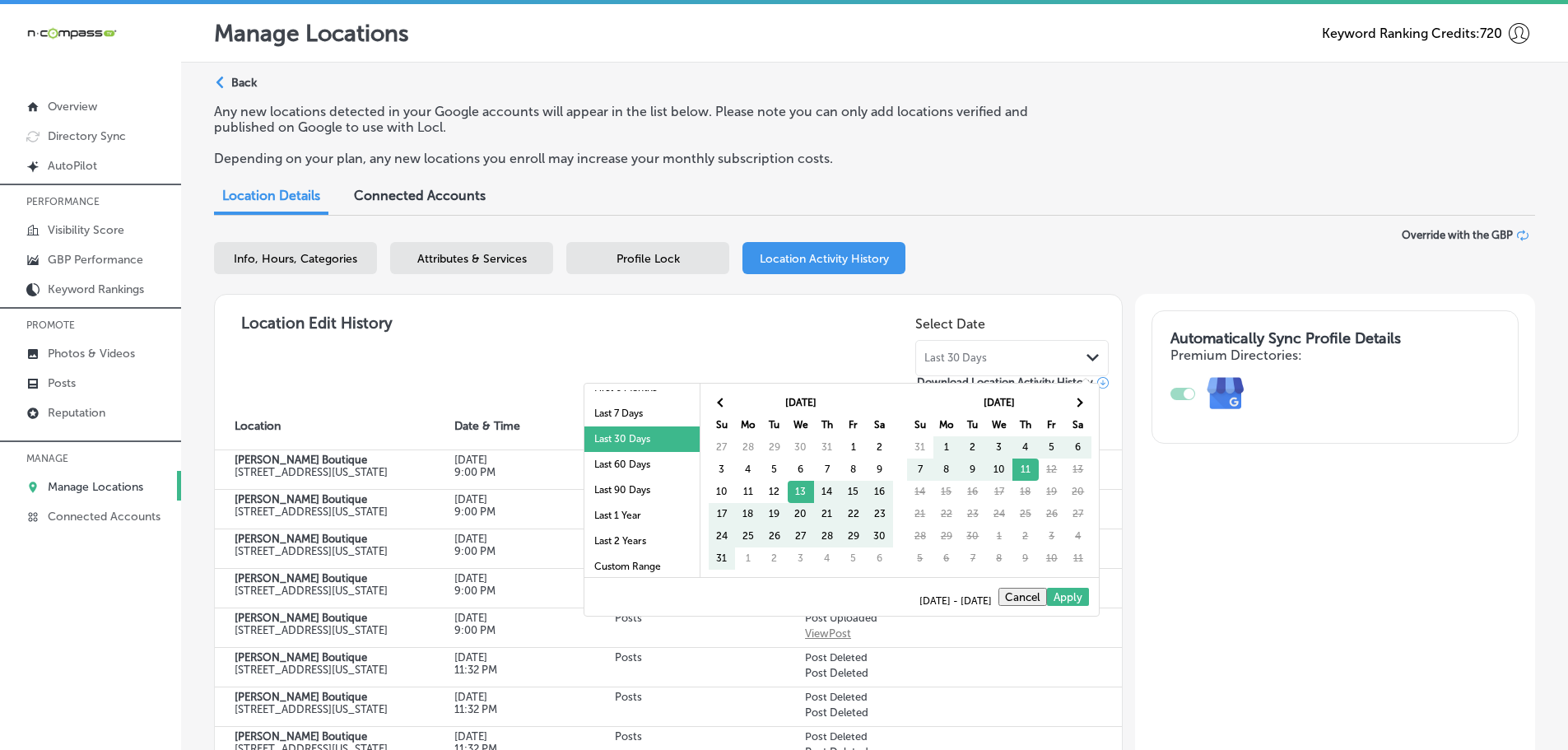
scroll to position [96, 0]
drag, startPoint x: 608, startPoint y: 491, endPoint x: 628, endPoint y: 490, distance: 20.0
click at [609, 491] on li "Last 90 Days" at bounding box center [643, 485] width 116 height 26
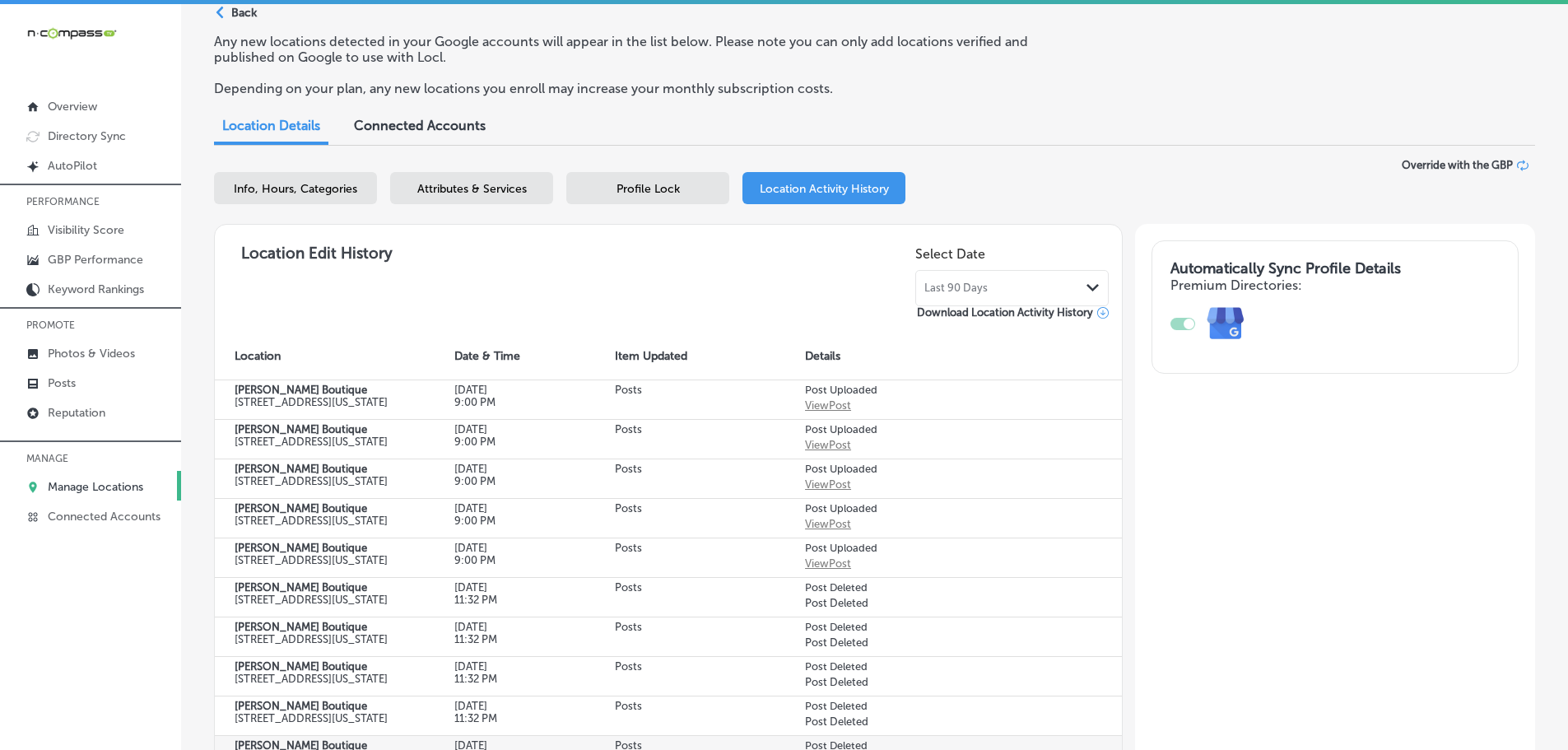
scroll to position [5, 0]
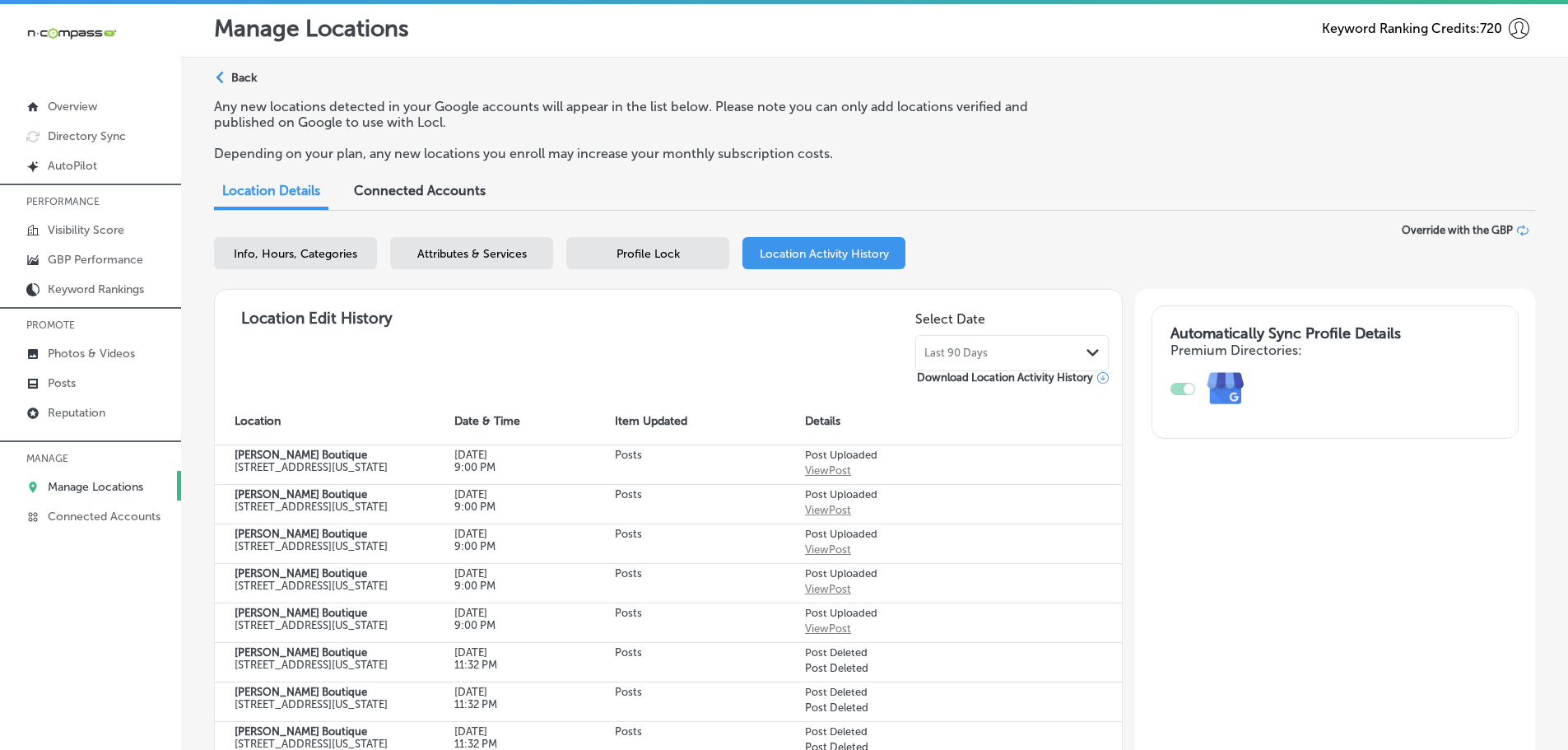
click at [1077, 351] on div "Last 90 Days Path Created with Sketch." at bounding box center [1012, 354] width 175 height 13
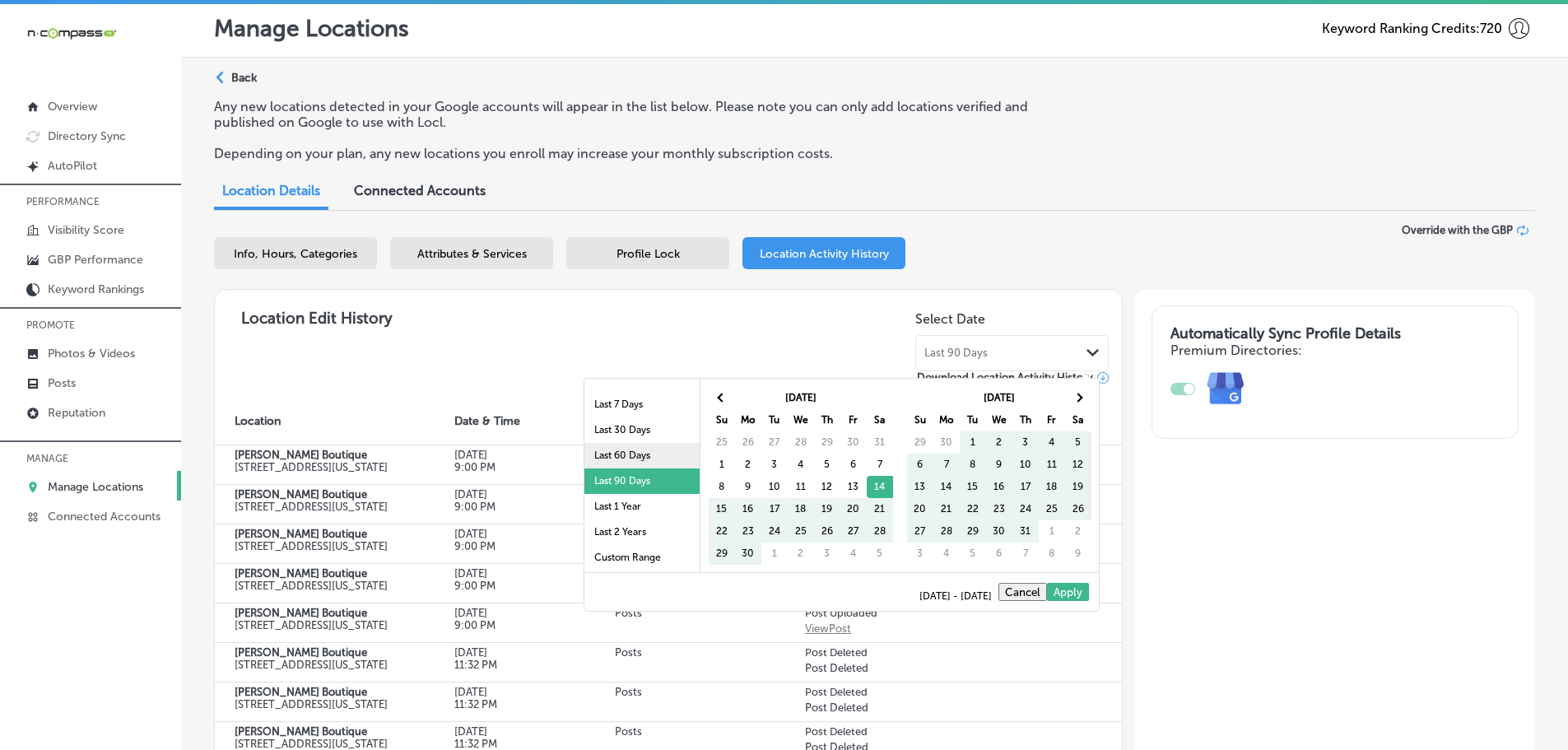
click at [636, 458] on li "Last 60 Days" at bounding box center [643, 455] width 116 height 26
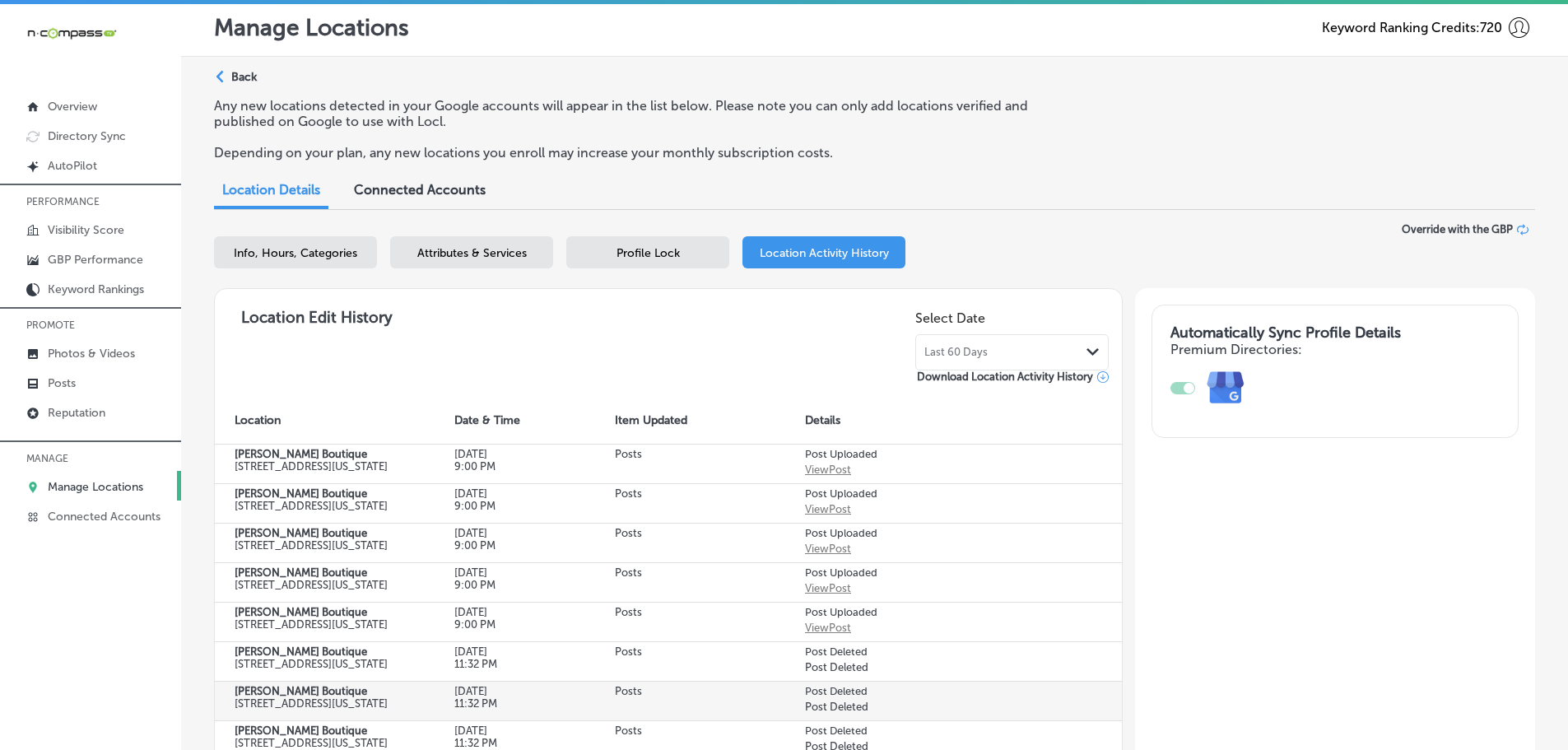
scroll to position [0, 0]
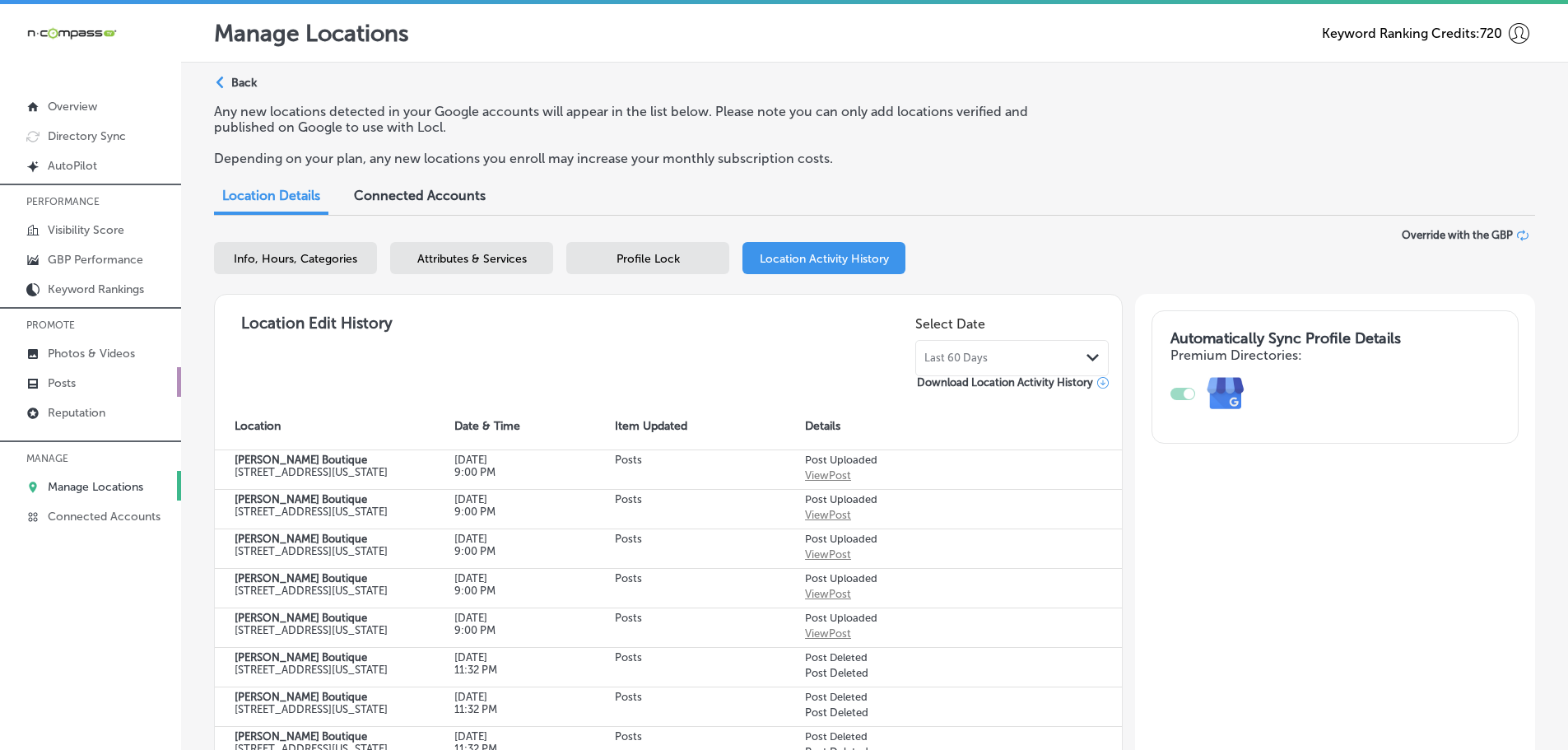
click at [76, 385] on p "Posts" at bounding box center [62, 383] width 28 height 14
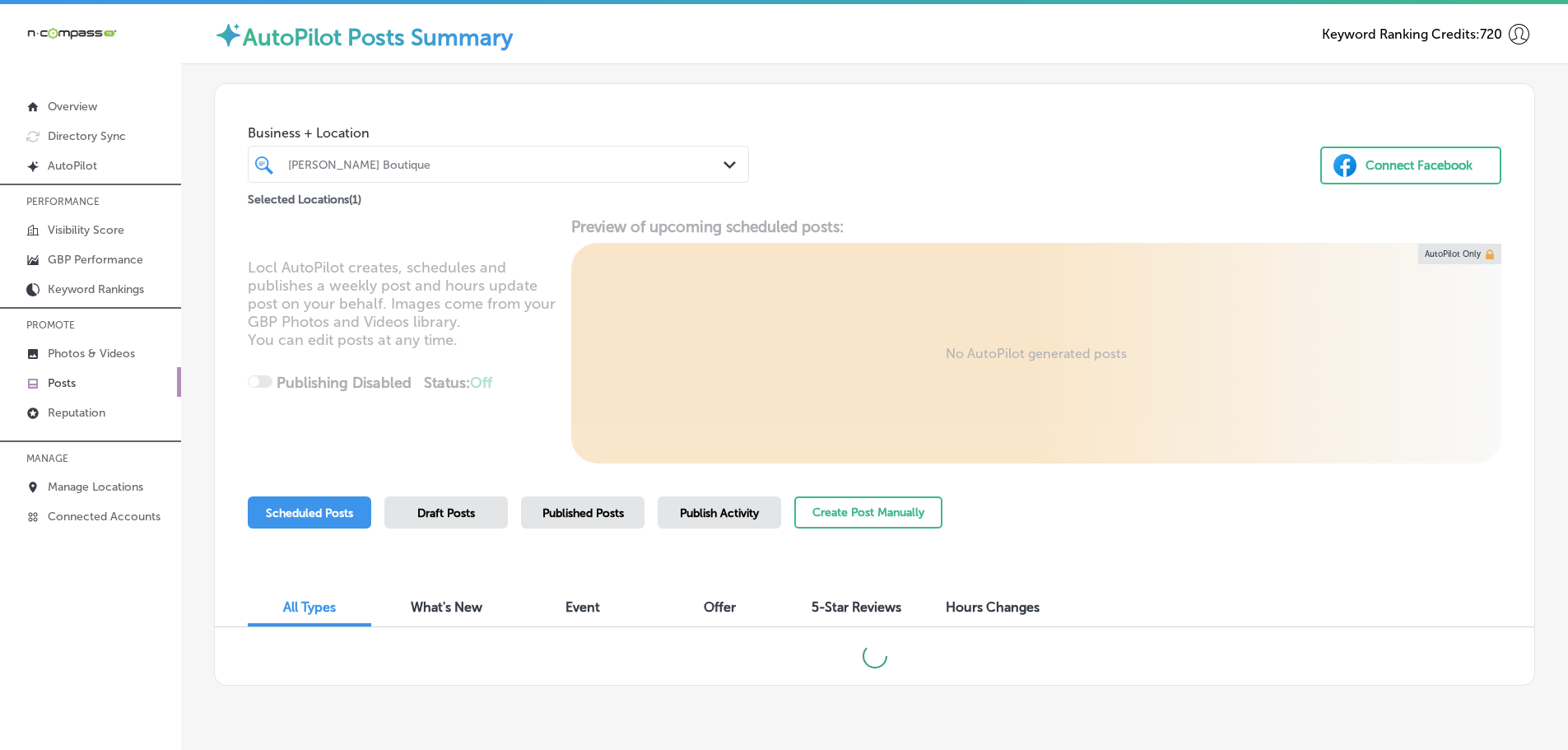
click at [723, 162] on icon "Path Created with Sketch." at bounding box center [729, 165] width 12 height 8
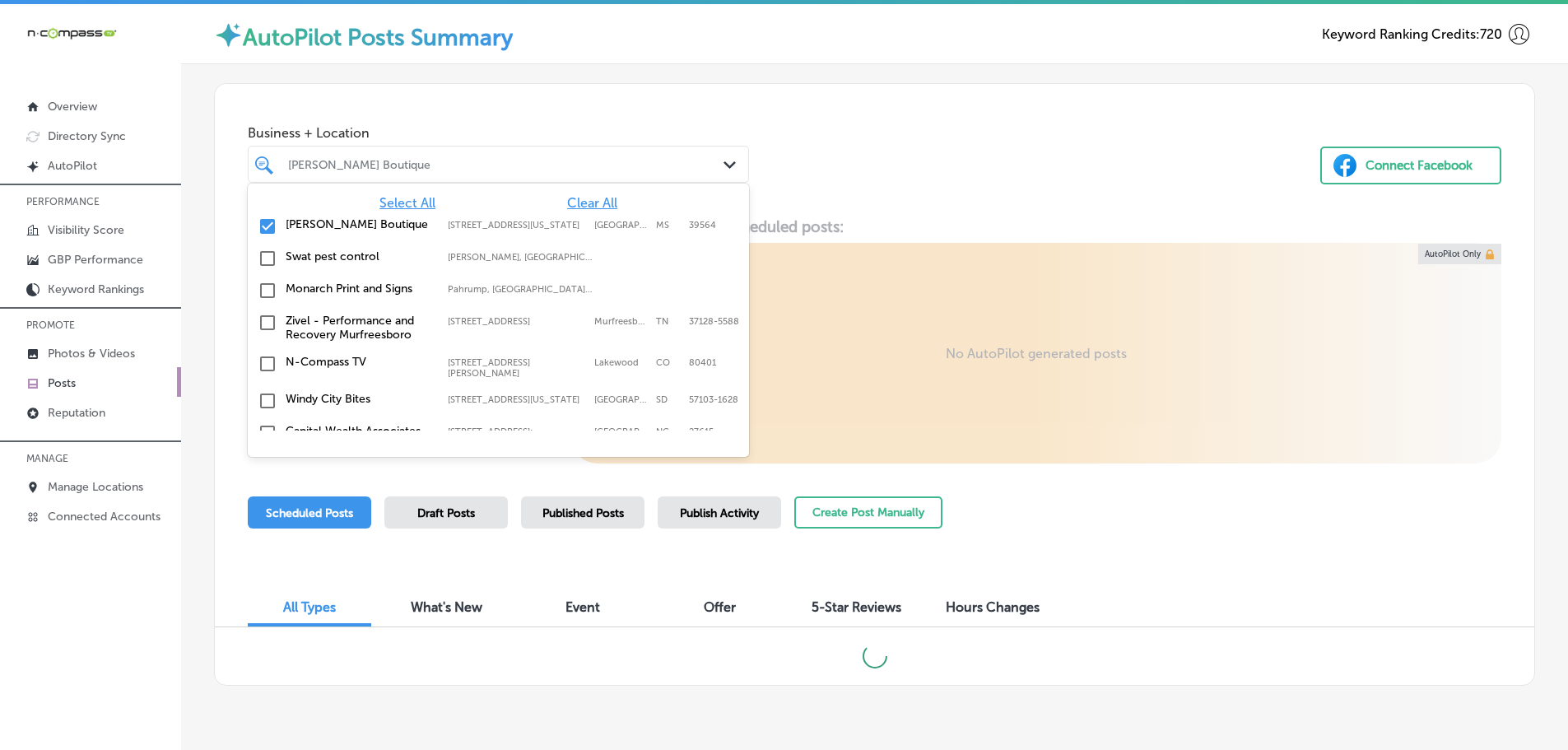
click at [585, 199] on span "Clear All" at bounding box center [592, 203] width 50 height 15
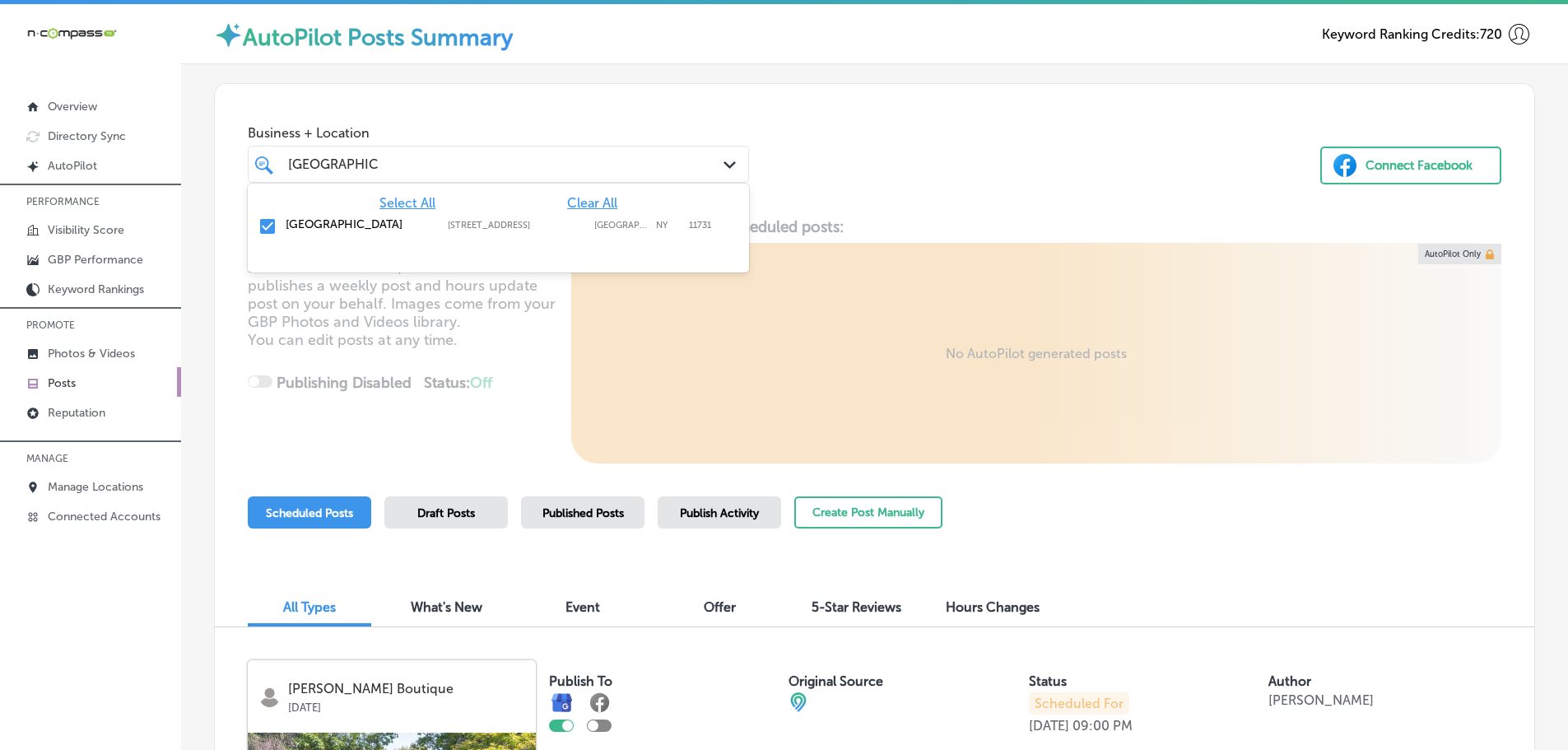
type input "[GEOGRAPHIC_DATA]"
click at [978, 173] on div "Business + Location option [STREET_ADDRESS]. option [STREET_ADDRESS]. 2 results…" at bounding box center [875, 147] width 1320 height 125
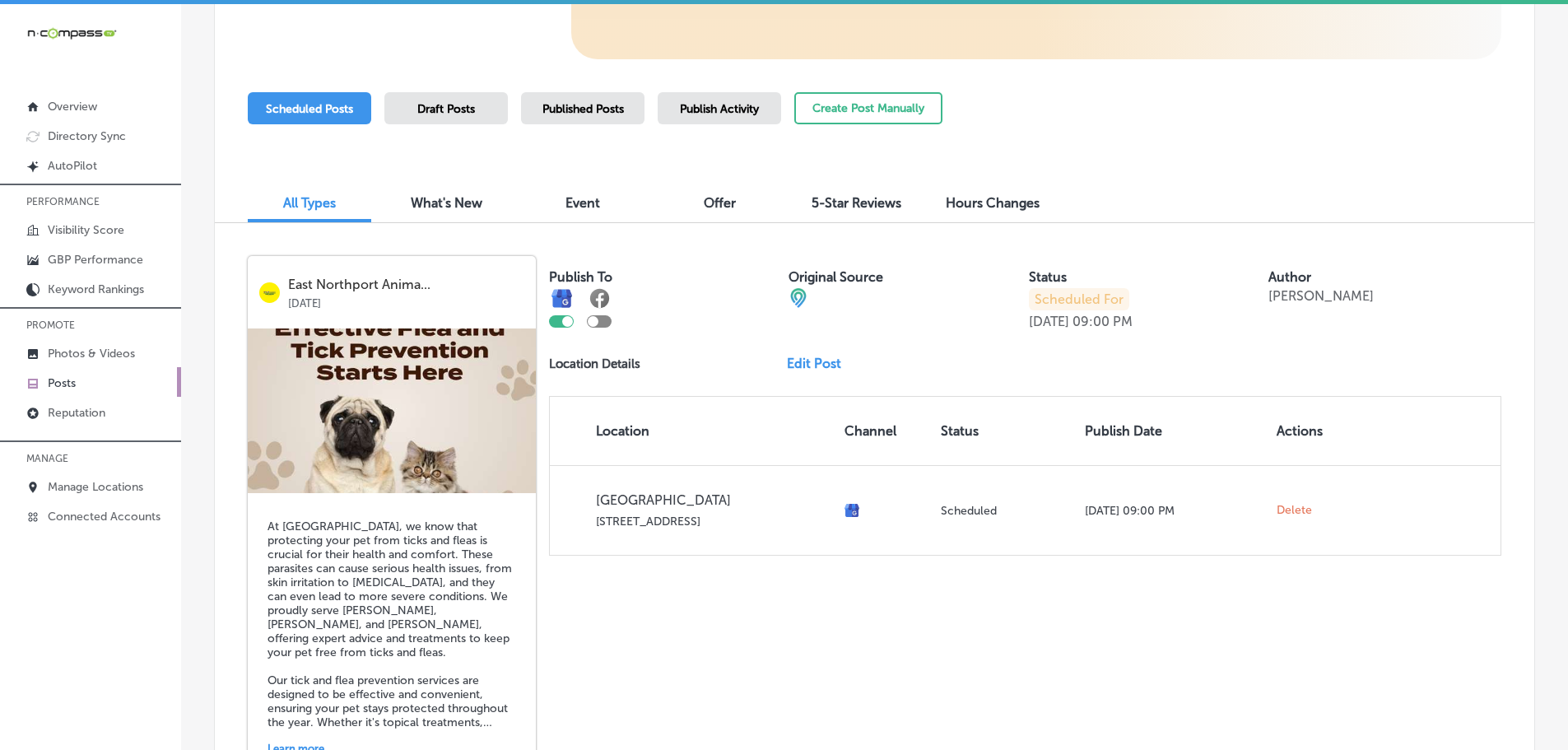
scroll to position [412, 0]
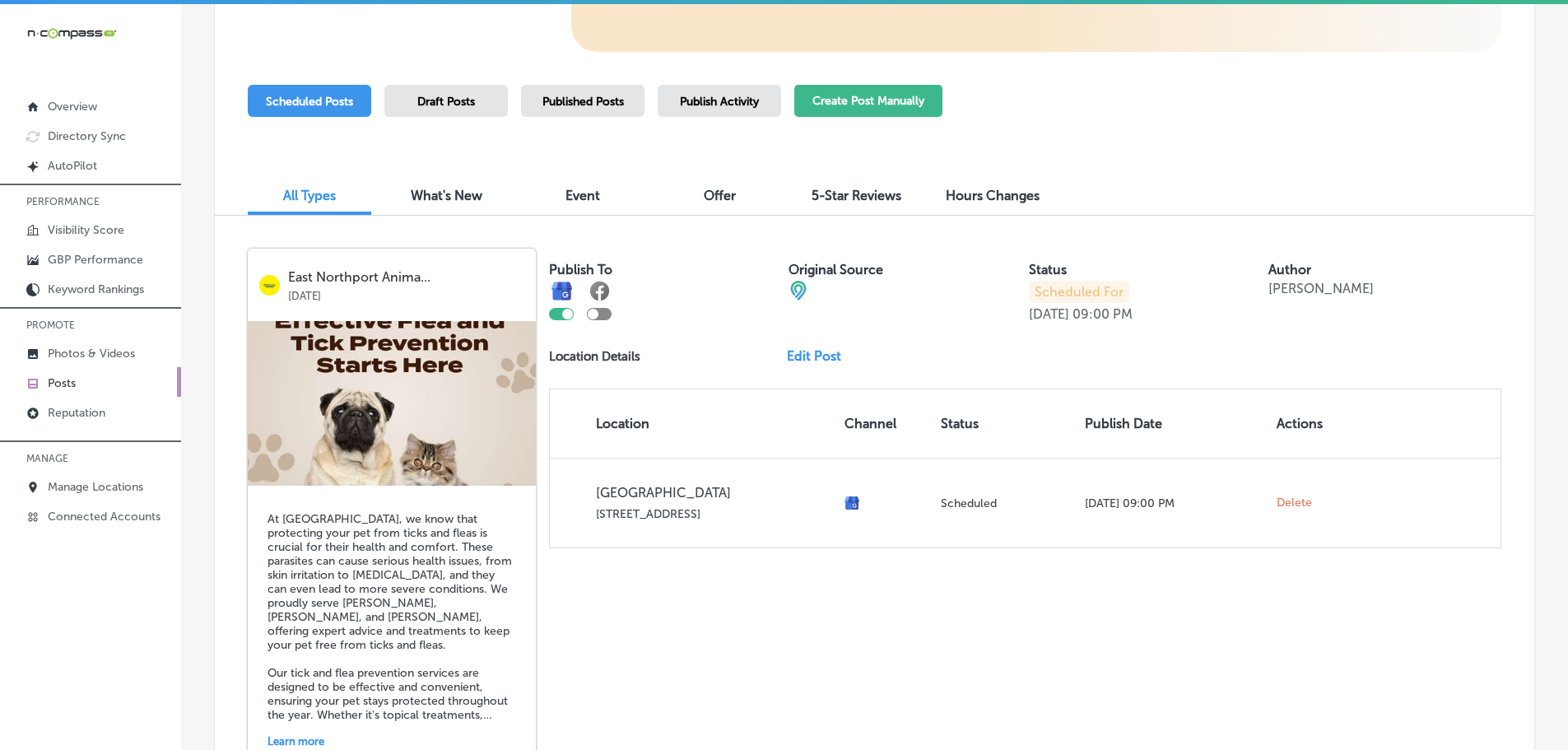
click at [865, 109] on button "Create Post Manually" at bounding box center [868, 101] width 148 height 32
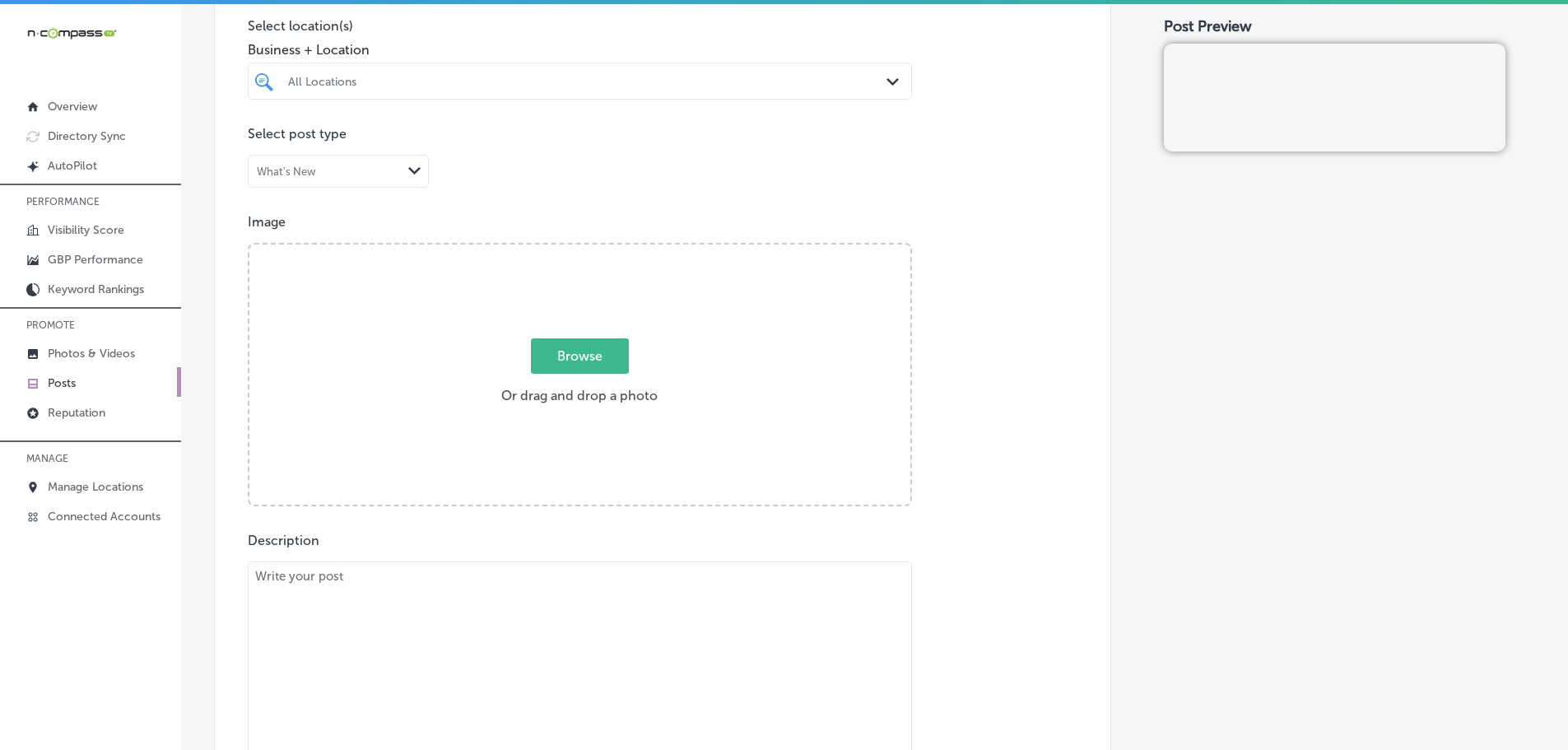
scroll to position [412, 0]
click at [460, 586] on textarea at bounding box center [579, 674] width 665 height 230
paste textarea "On this day, we take a moment to reflect on the tragic events of 9/11 and the l…"
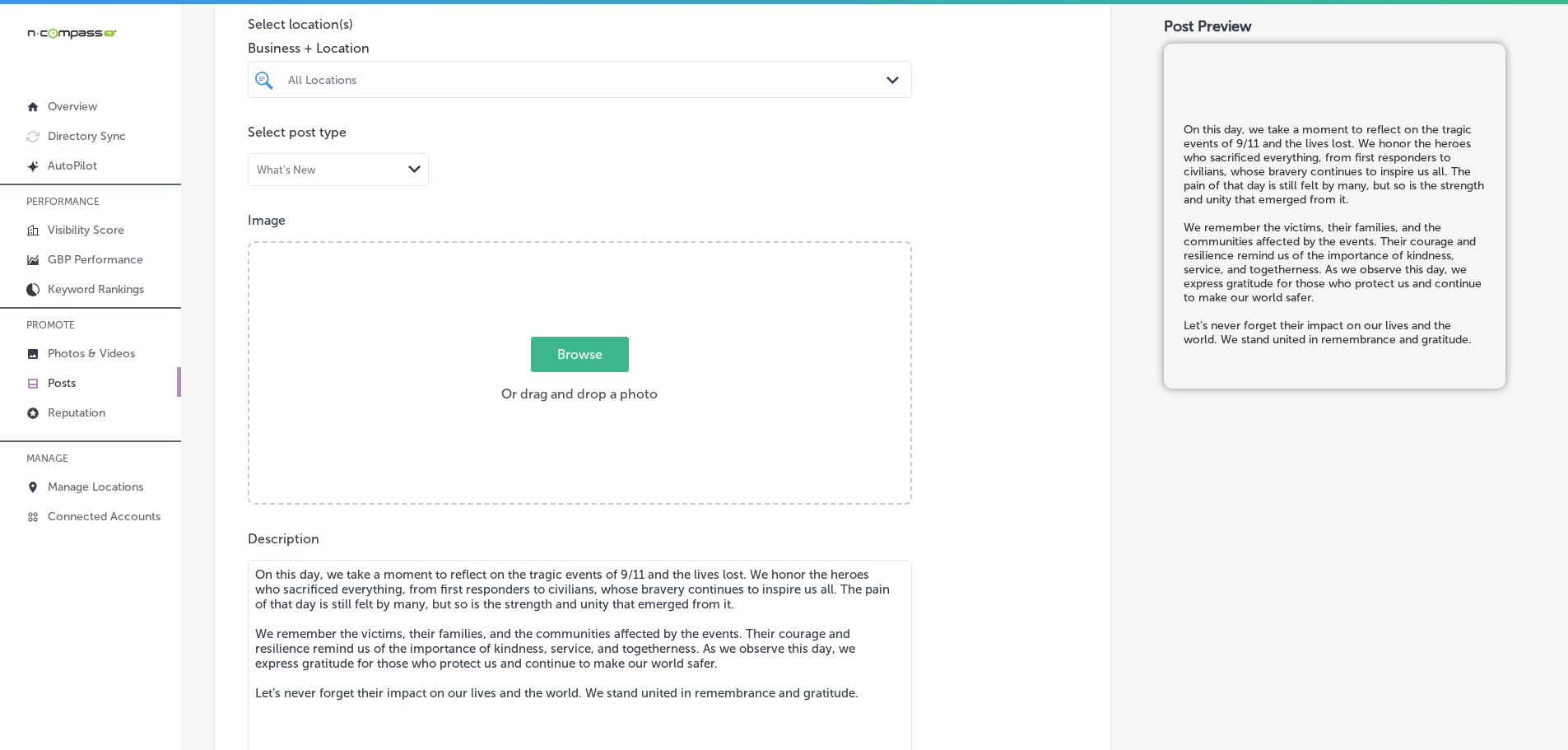
type textarea "On this day, we take a moment to reflect on the tragic events of 9/11 and the l…"
click at [556, 354] on span "Browse" at bounding box center [579, 354] width 98 height 35
click at [556, 247] on input "Browse Or drag and drop a photo" at bounding box center [579, 245] width 661 height 5
type input "C:\fakepath\ENAH (1)-99 (1).png"
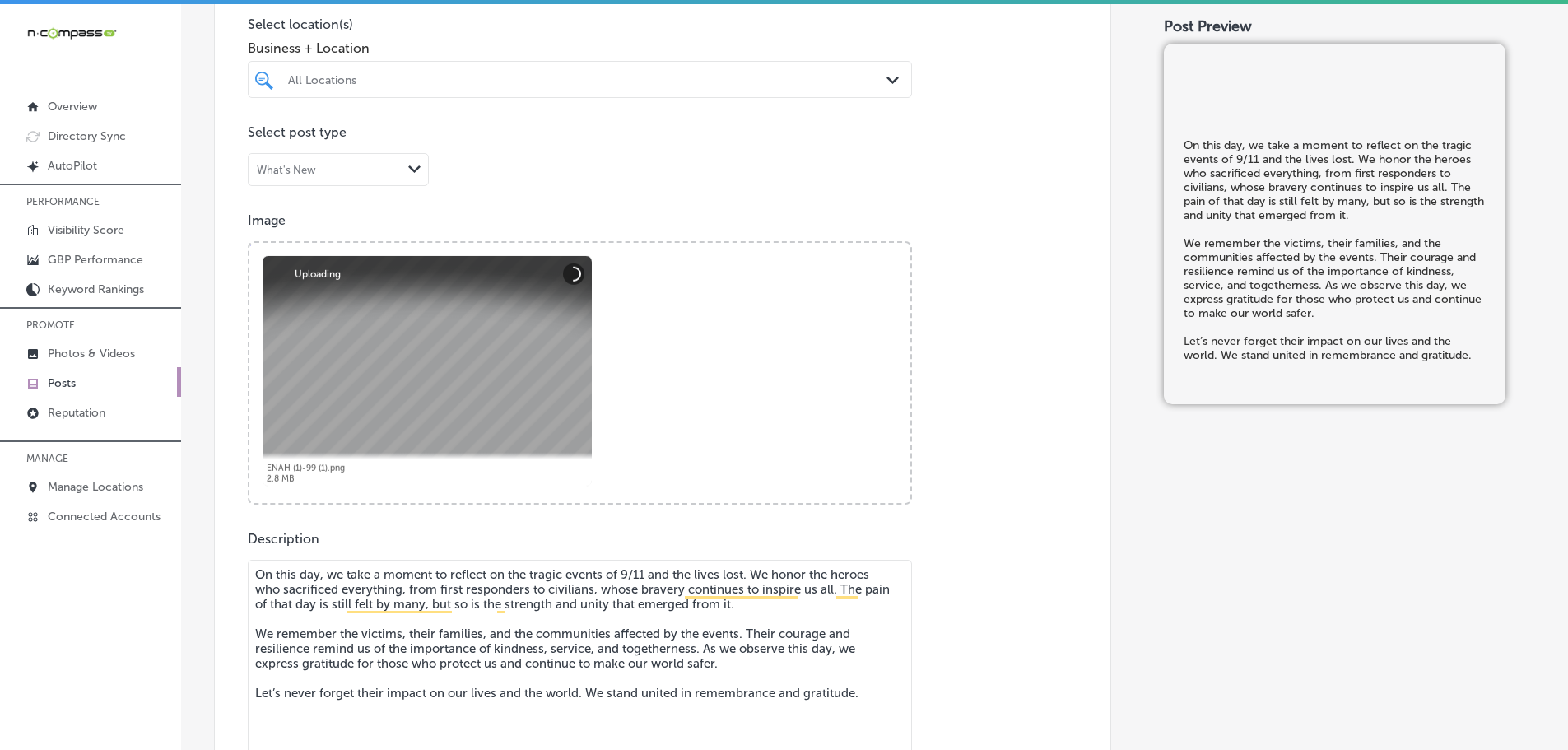
click at [494, 85] on div "All Locations" at bounding box center [588, 79] width 600 height 14
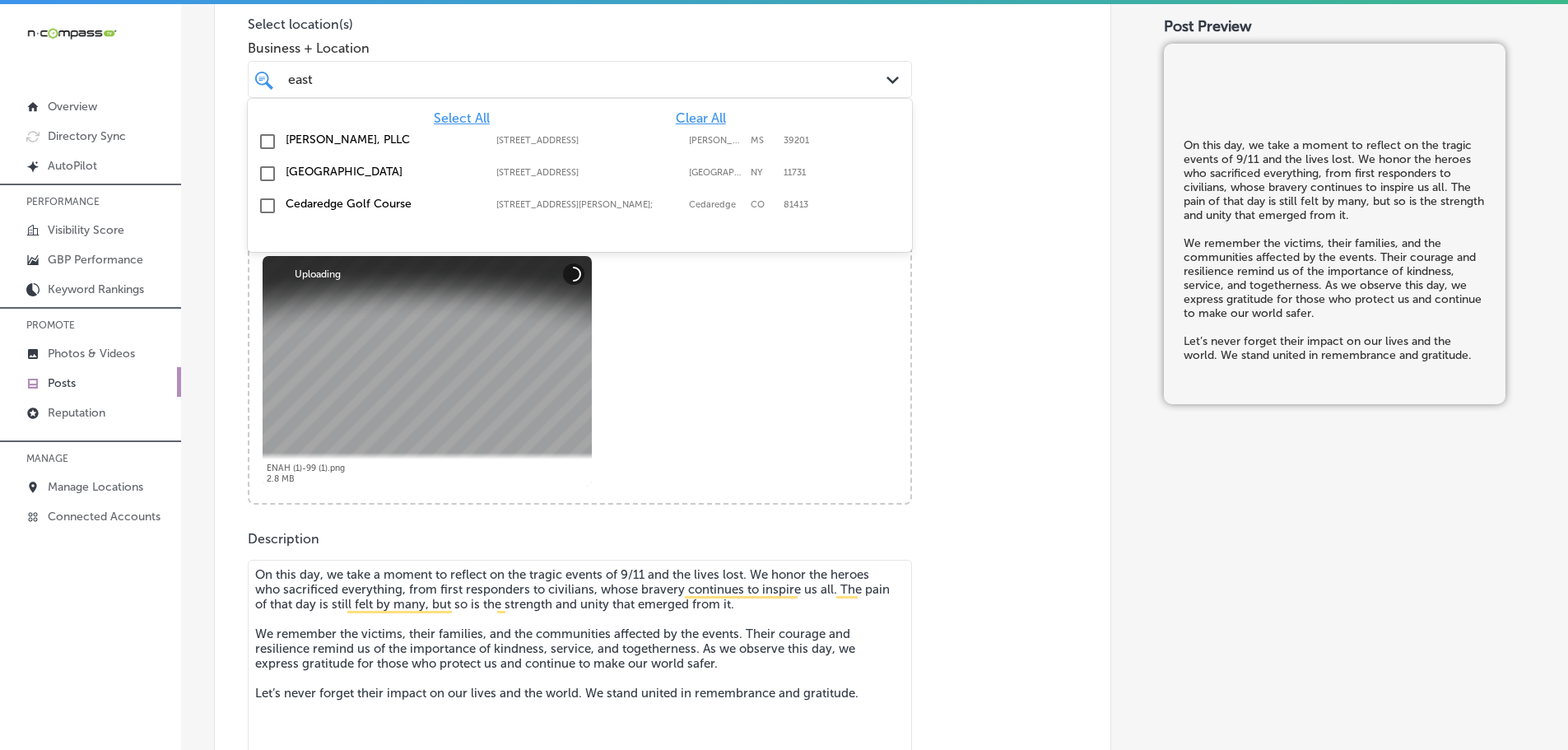
click at [429, 167] on label "[GEOGRAPHIC_DATA]" at bounding box center [382, 172] width 194 height 14
type input "east"
click at [989, 218] on p "Image" at bounding box center [662, 220] width 830 height 15
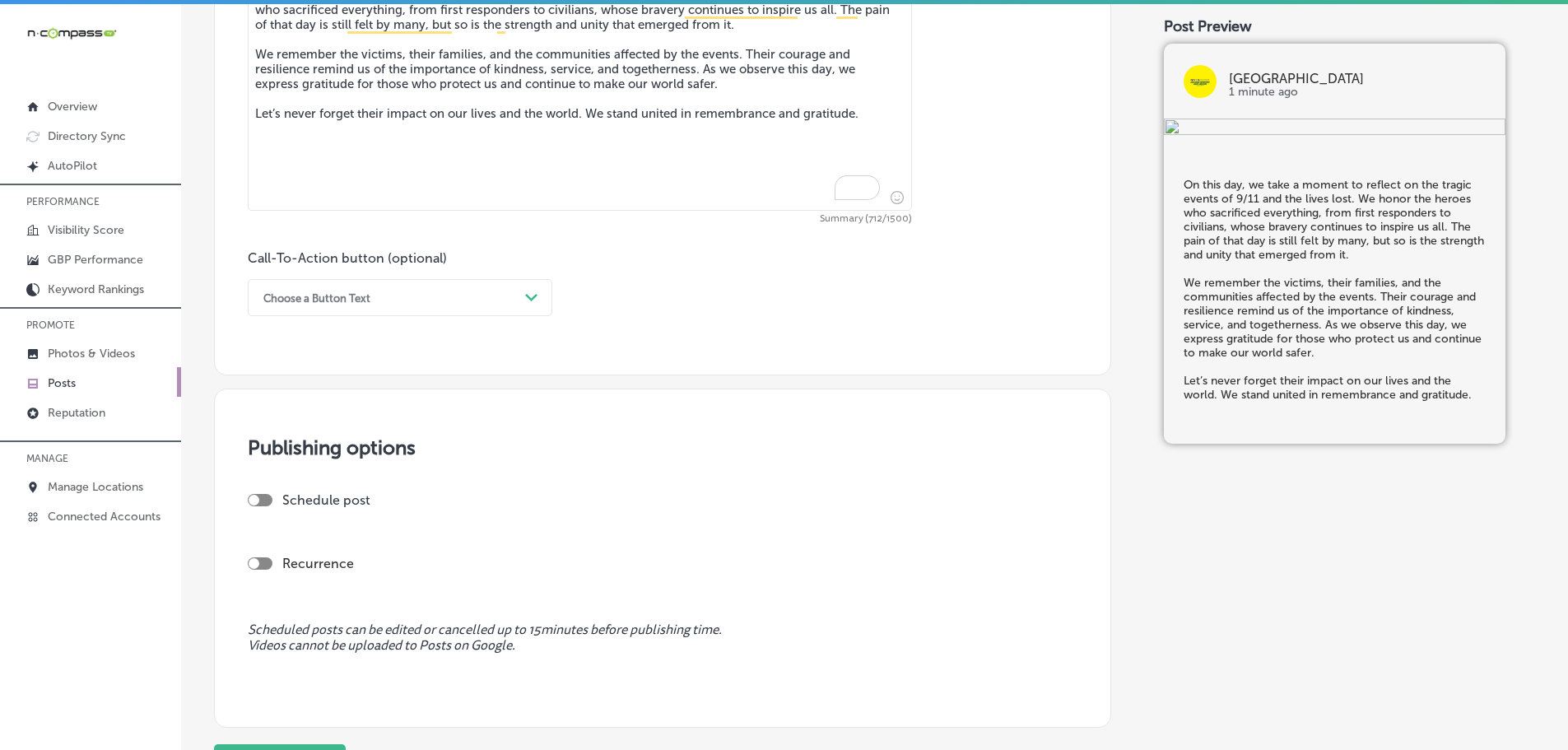
scroll to position [1070, 0]
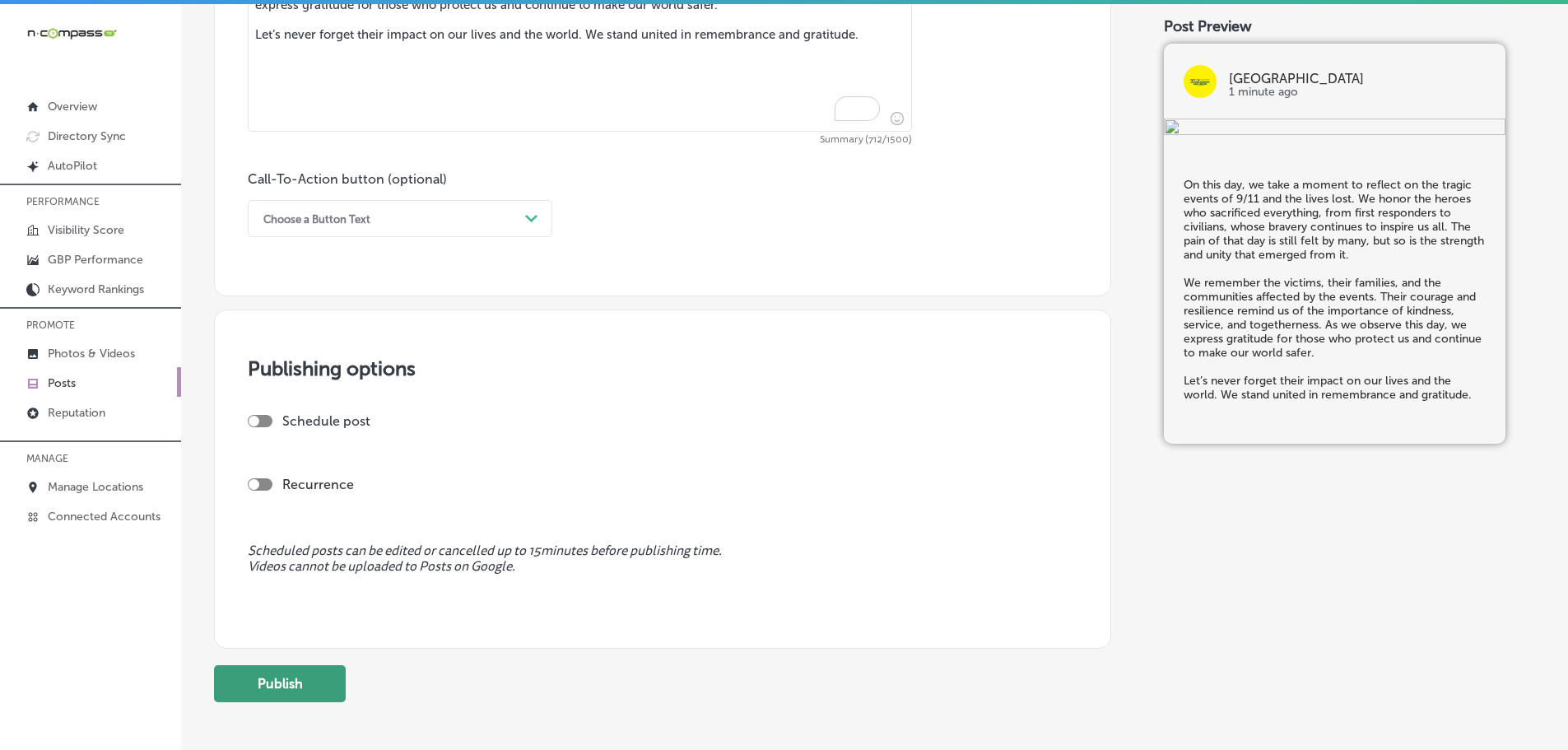
click at [294, 683] on button "Publish" at bounding box center [280, 684] width 132 height 37
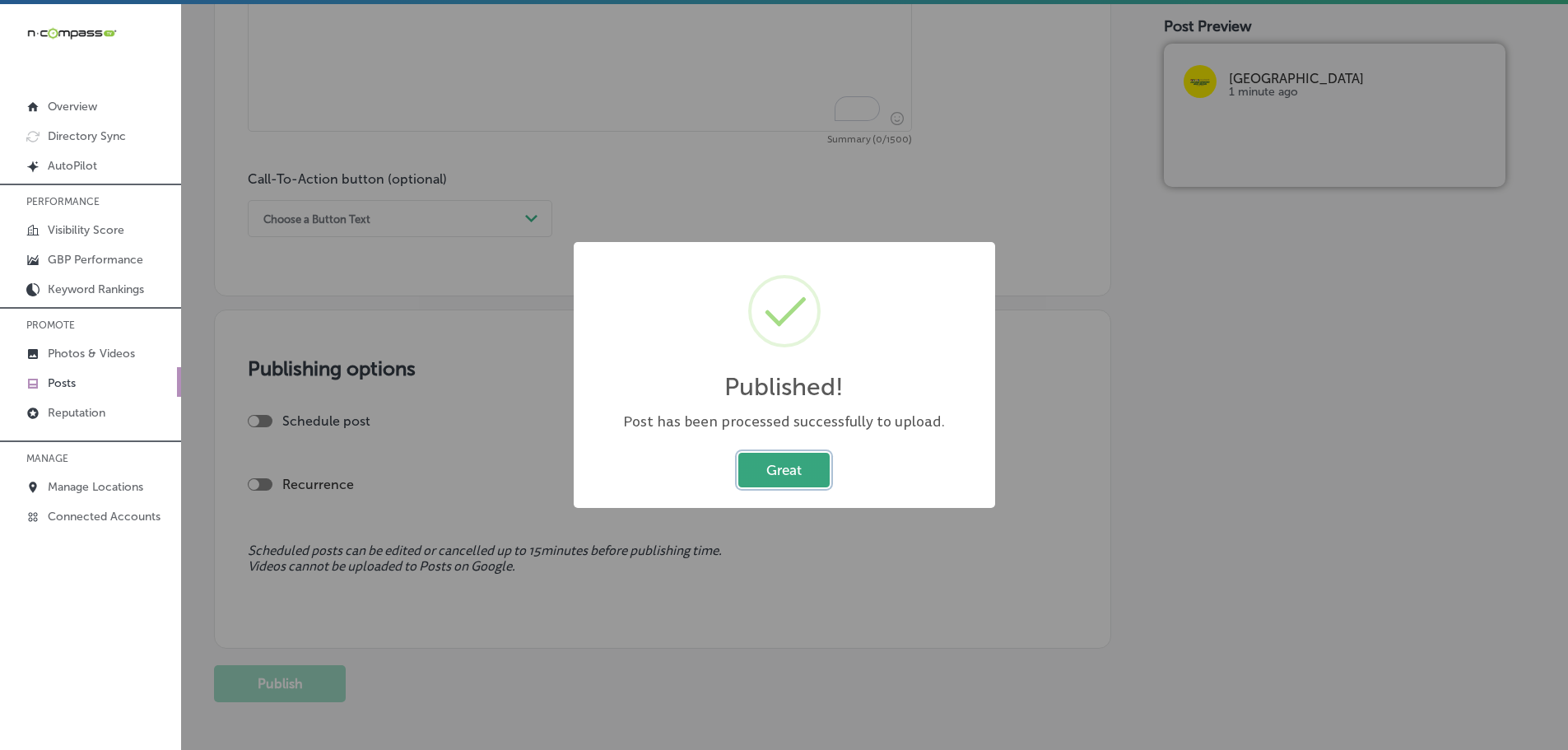
drag, startPoint x: 761, startPoint y: 472, endPoint x: 622, endPoint y: 331, distance: 198.0
click at [760, 469] on button "Great" at bounding box center [784, 470] width 91 height 34
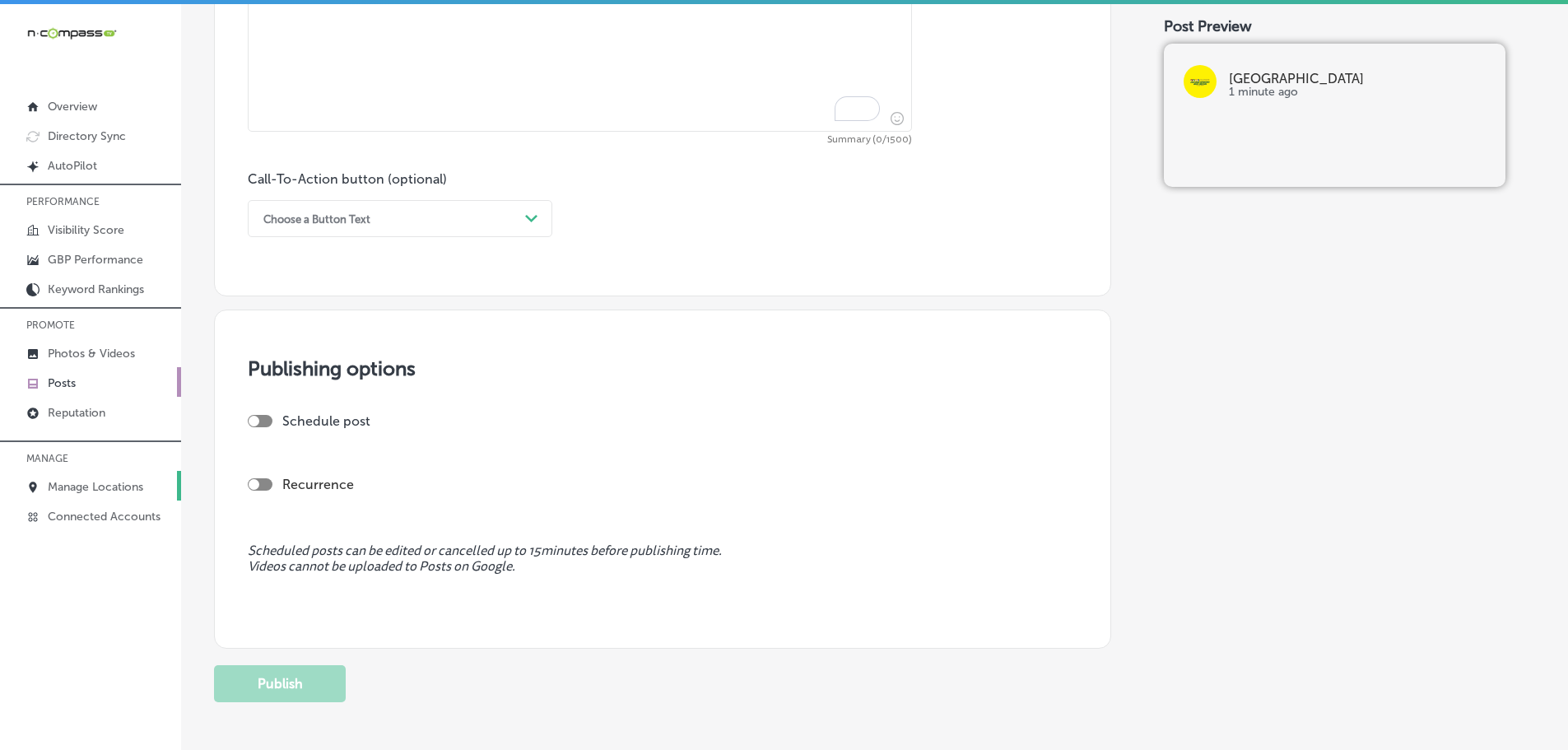
click at [88, 486] on p "Manage Locations" at bounding box center [95, 486] width 96 height 14
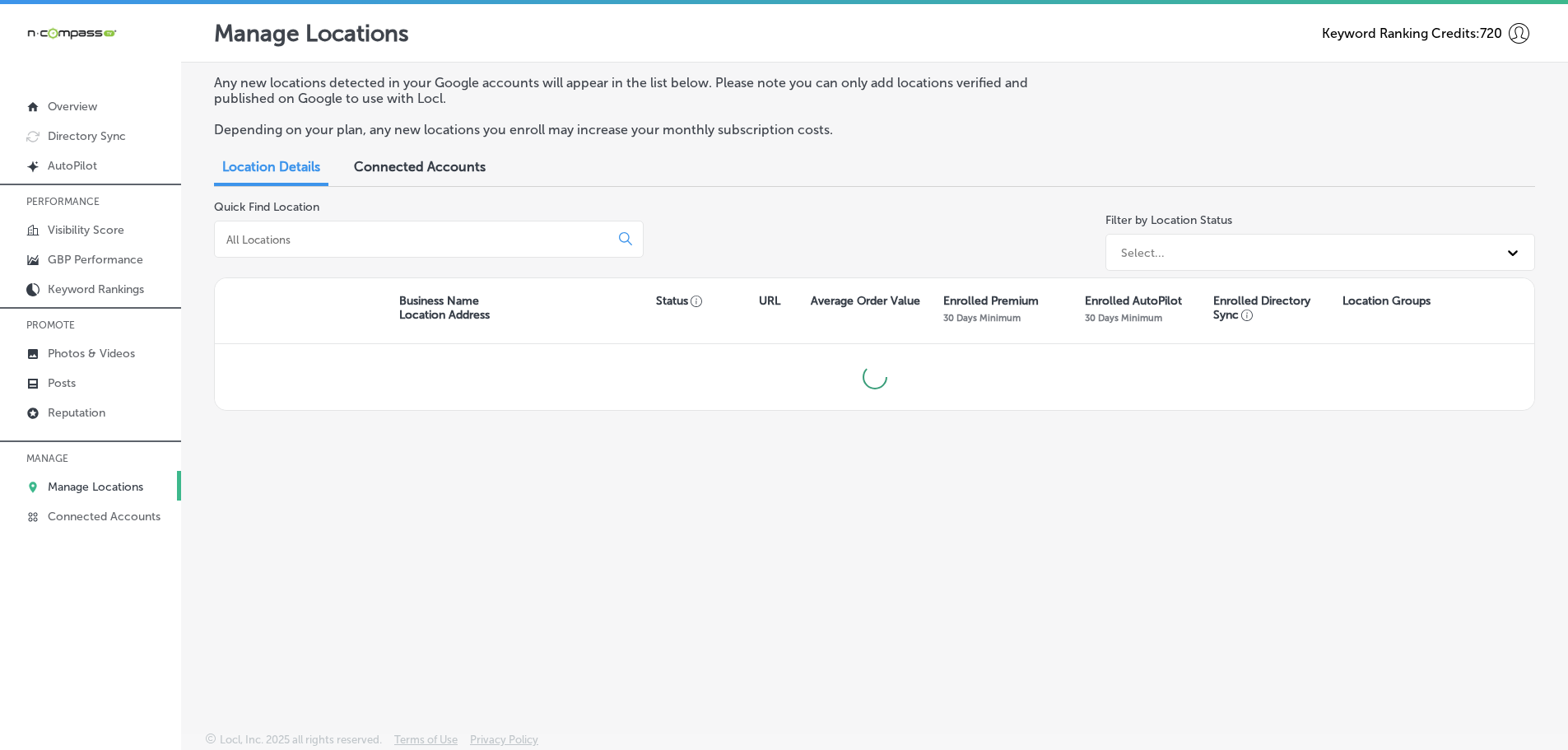
click at [352, 241] on input at bounding box center [415, 240] width 381 height 15
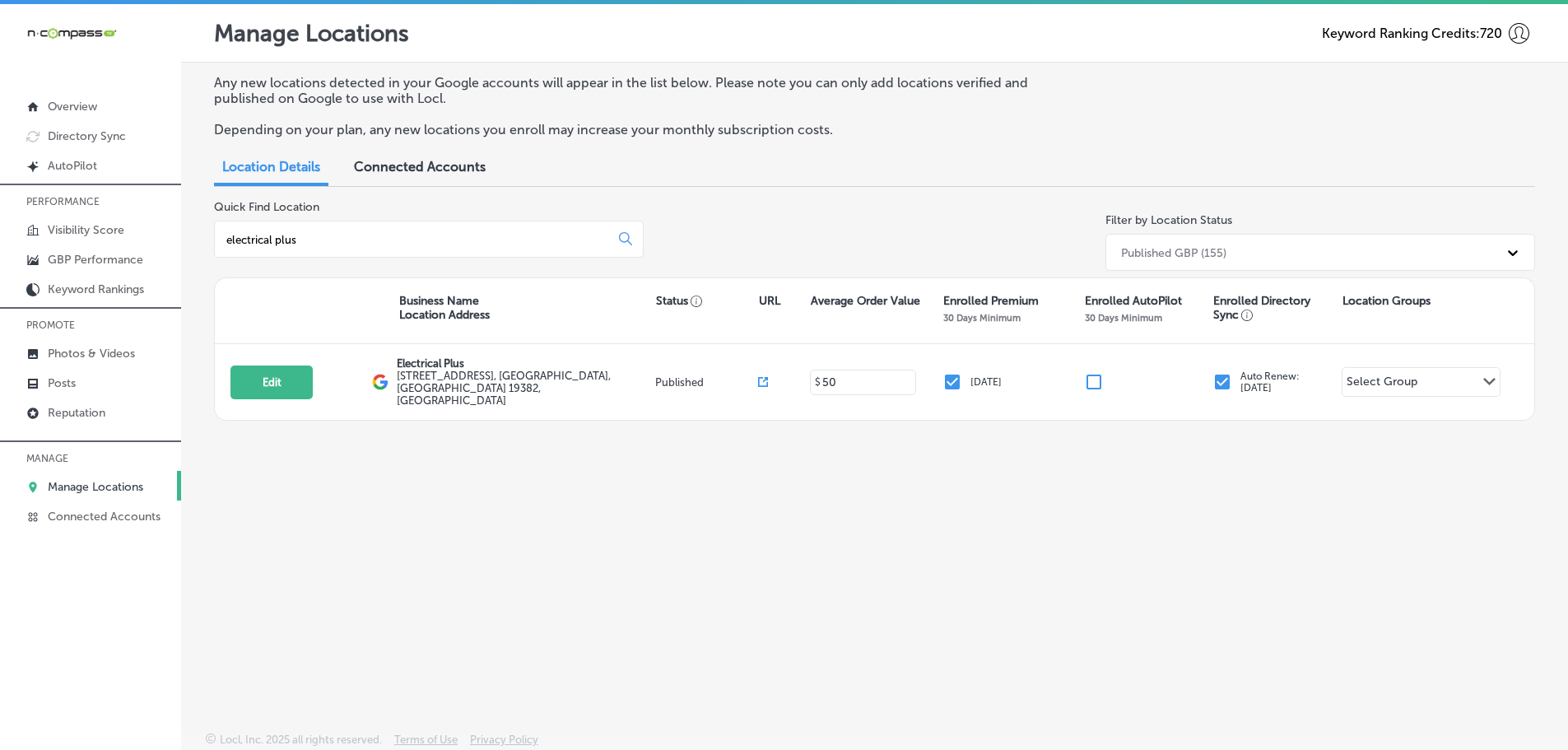
type input "electrical plus"
